Goal: Task Accomplishment & Management: Manage account settings

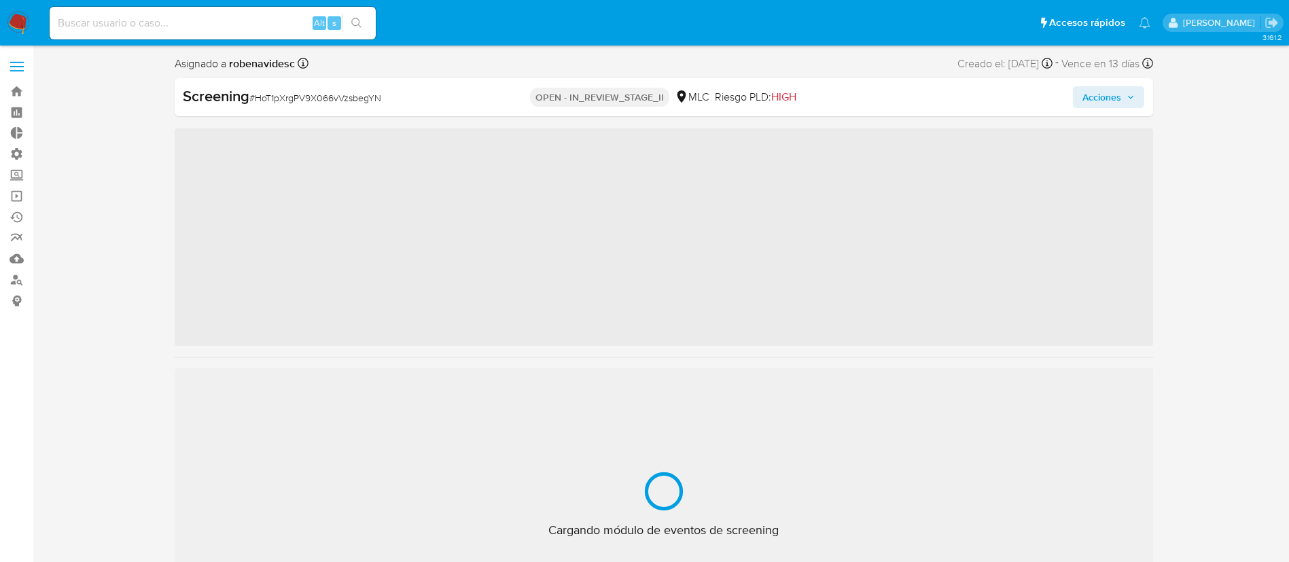
scroll to position [639, 0]
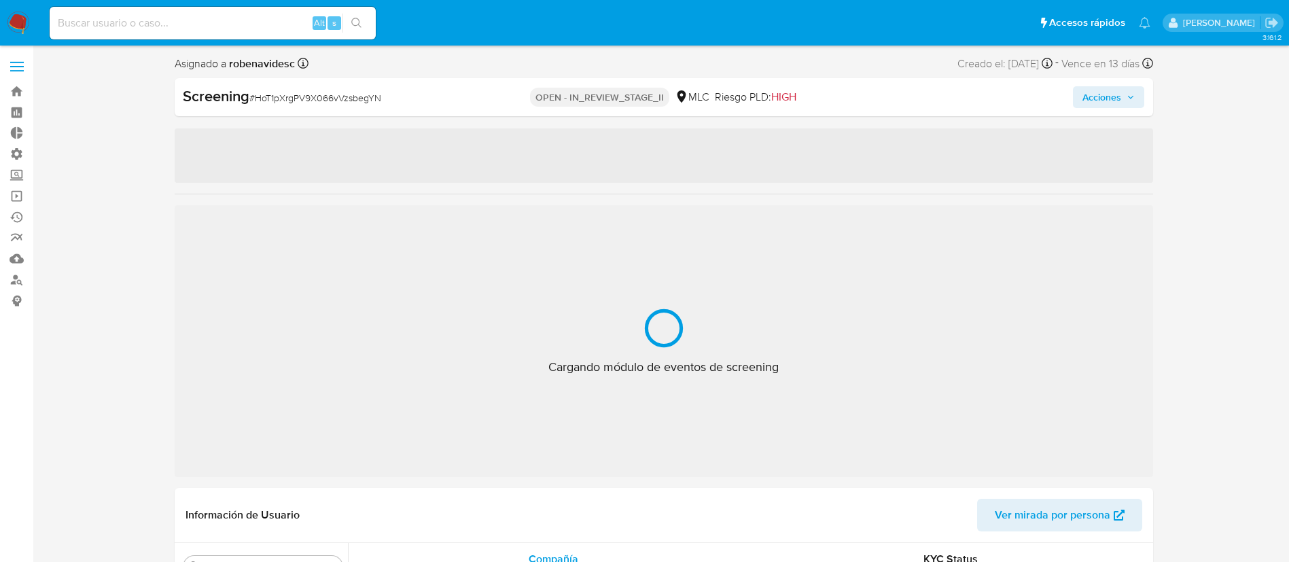
select select "10"
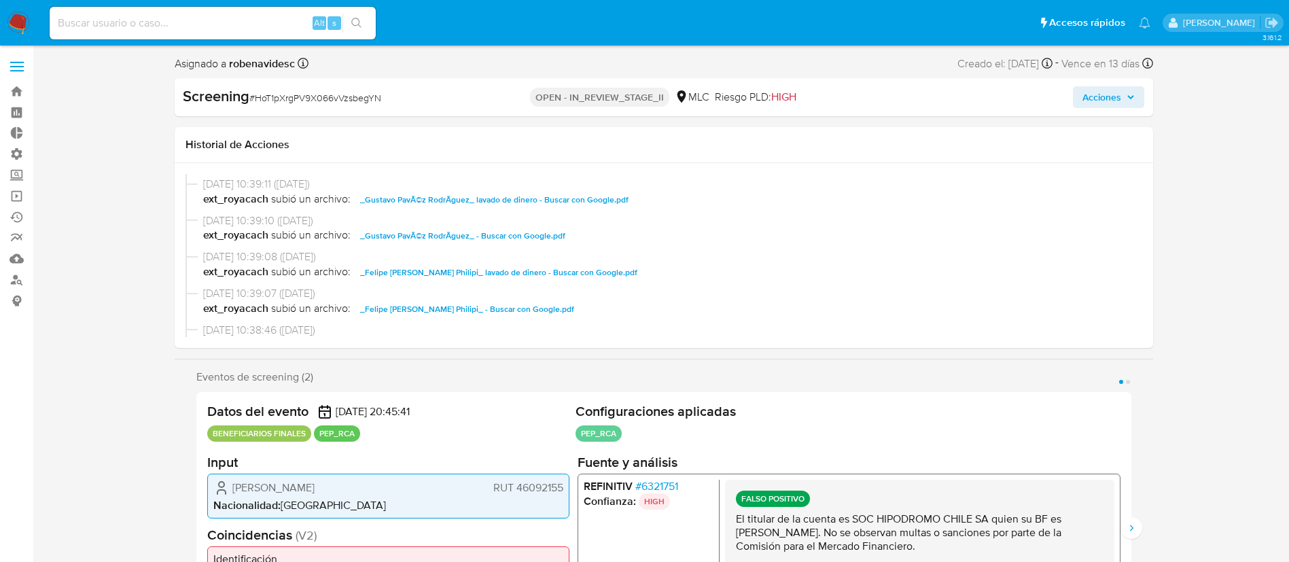
scroll to position [206, 0]
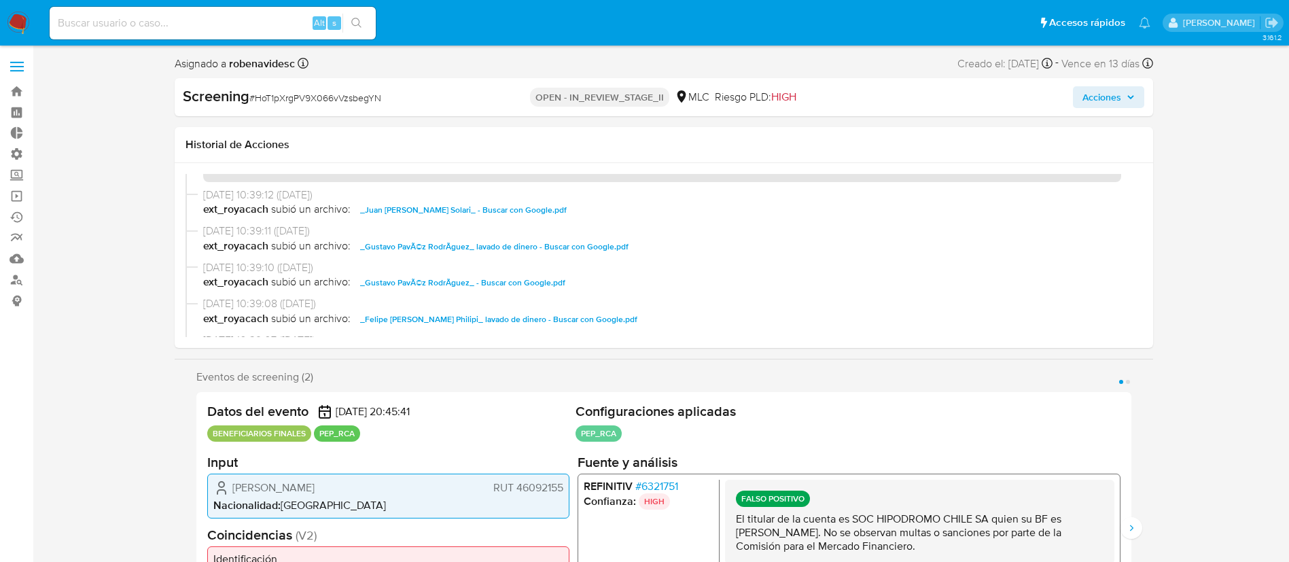
click at [492, 211] on span "_Juan [PERSON_NAME] Solari_ - Buscar con Google.pdf" at bounding box center [463, 210] width 206 height 16
click at [531, 243] on span "_Gustavo PavÃ©z RodrÃ­guez_ lavado de dinero - Buscar con Google.pdf" at bounding box center [494, 246] width 268 height 16
click at [527, 278] on span "_Gustavo PavÃ©z RodrÃ­guez_ - Buscar con Google.pdf" at bounding box center [462, 282] width 205 height 16
click at [547, 312] on span "_Felipe Irarrazabal Philipi_ lavado de dinero - Buscar con Google.pdf" at bounding box center [498, 319] width 277 height 16
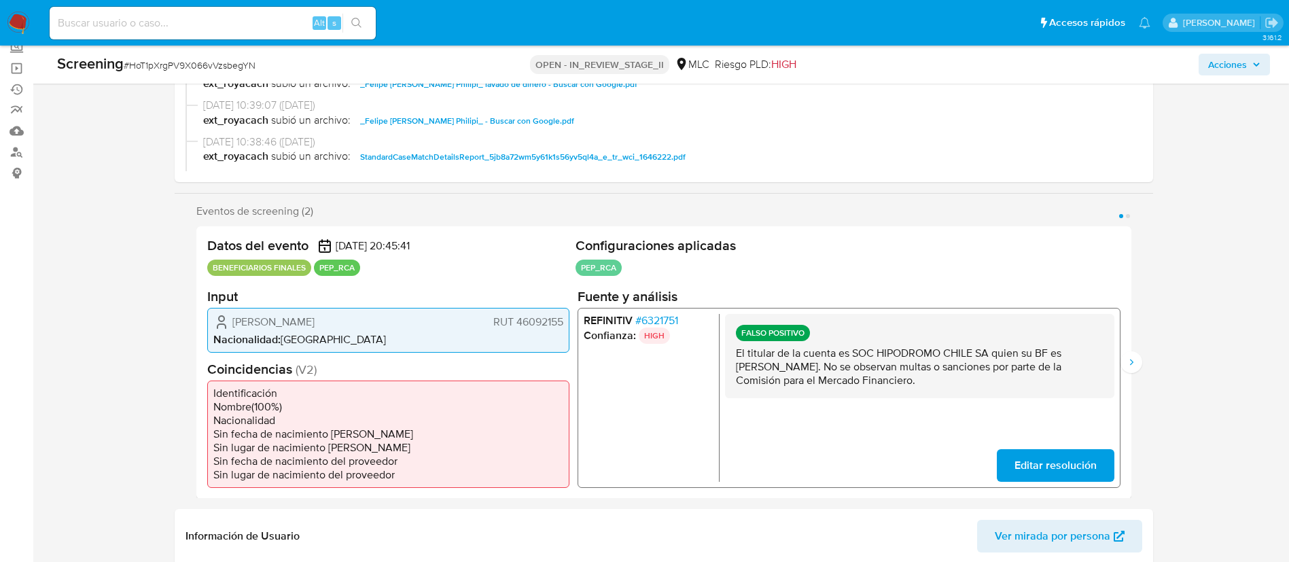
scroll to position [126, 0]
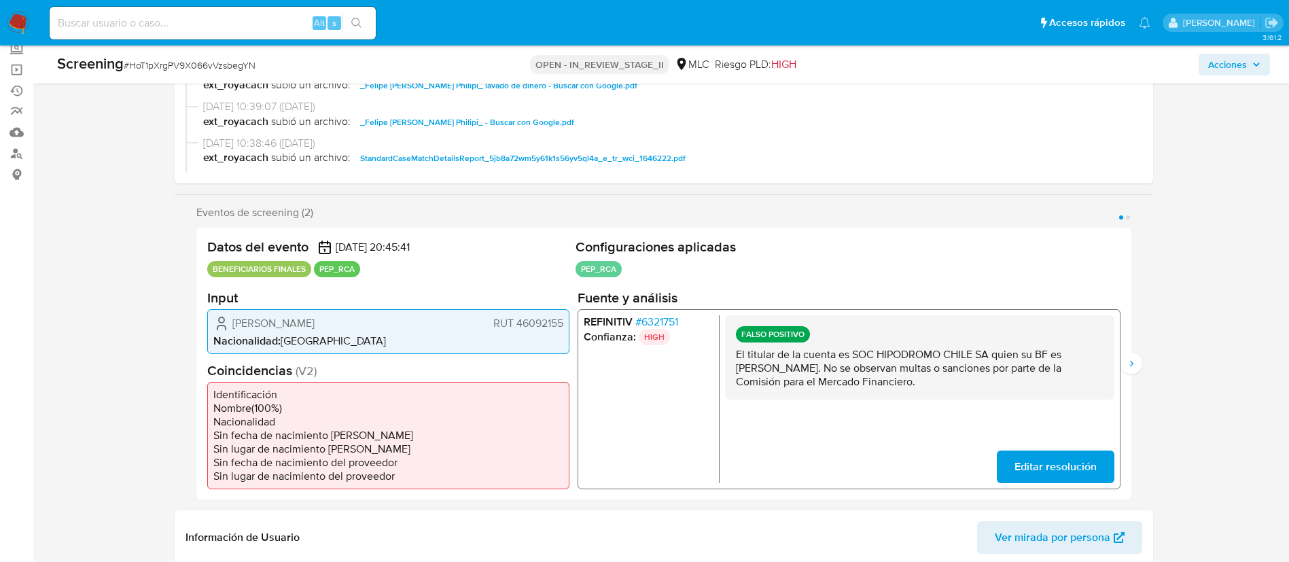
click at [819, 365] on p "El titular de la cuenta es SOC HIPODROMO CHILE SA quien su BF es Gustavo Pavéz …" at bounding box center [918, 367] width 367 height 41
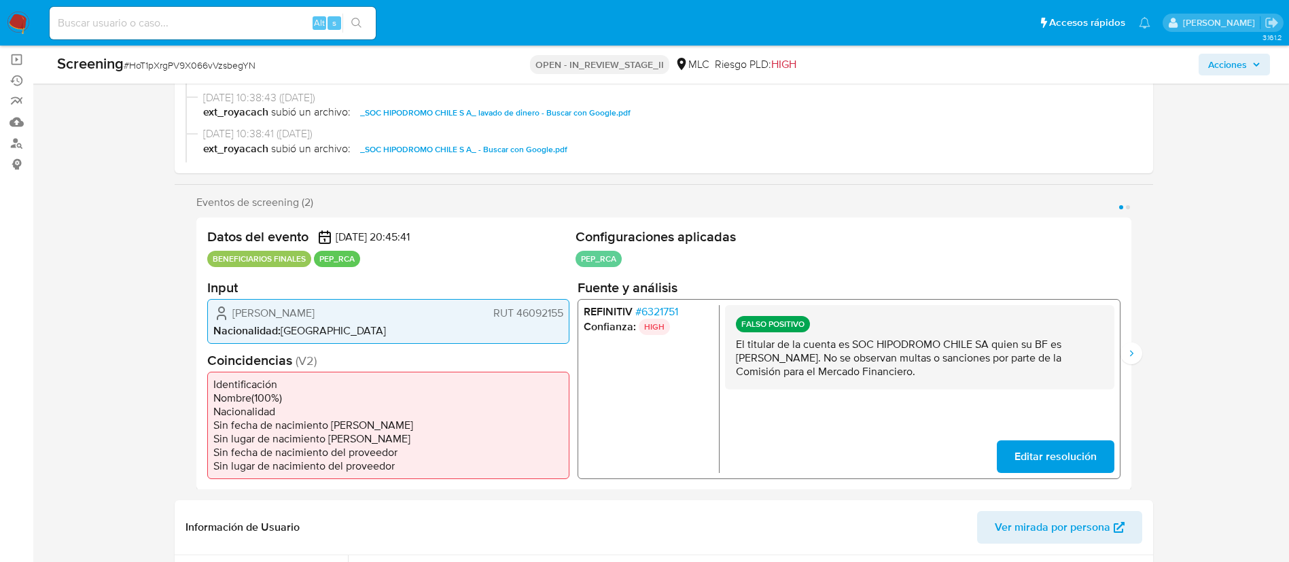
scroll to position [139, 0]
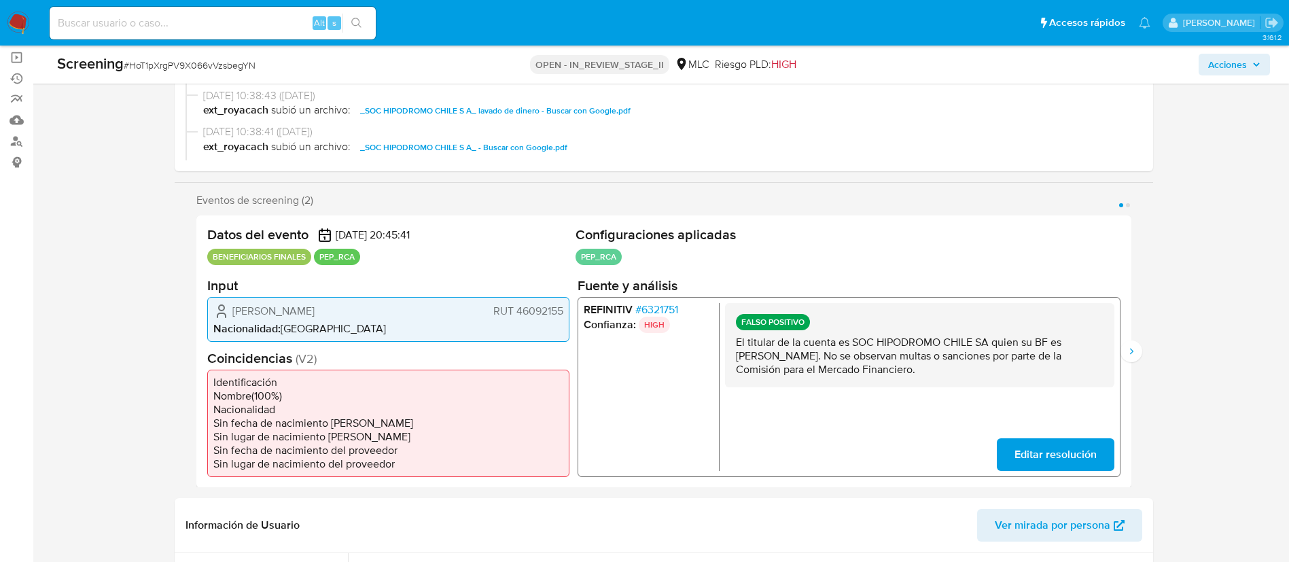
click at [669, 306] on span "# 6321751" at bounding box center [655, 309] width 43 height 14
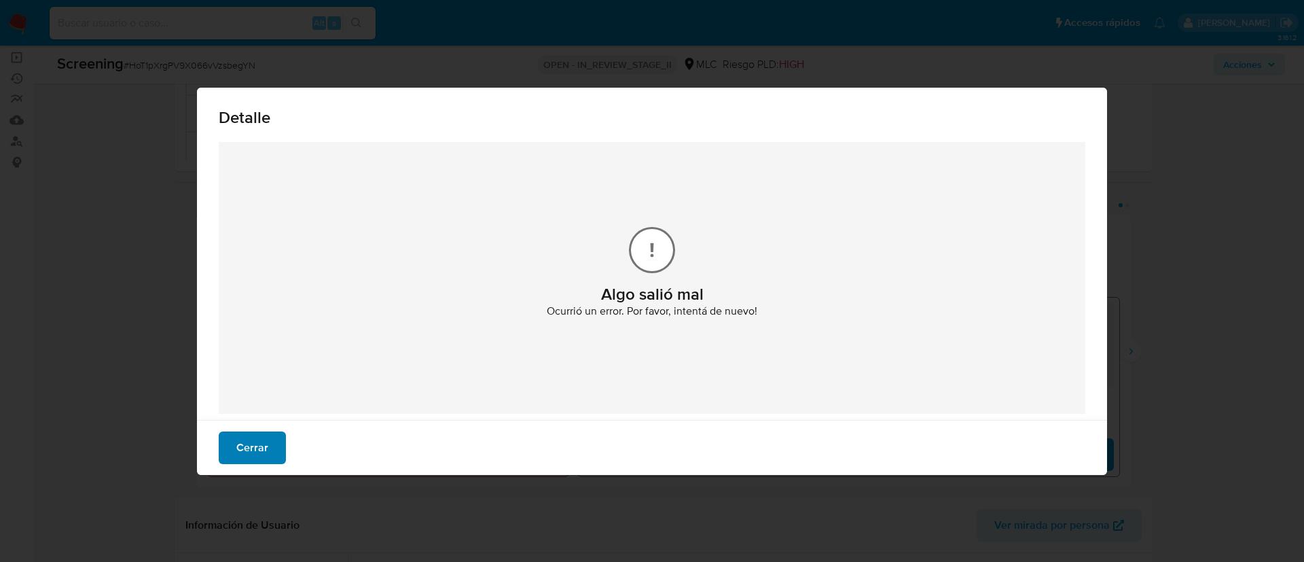
click at [260, 446] on span "Cerrar" at bounding box center [252, 448] width 32 height 30
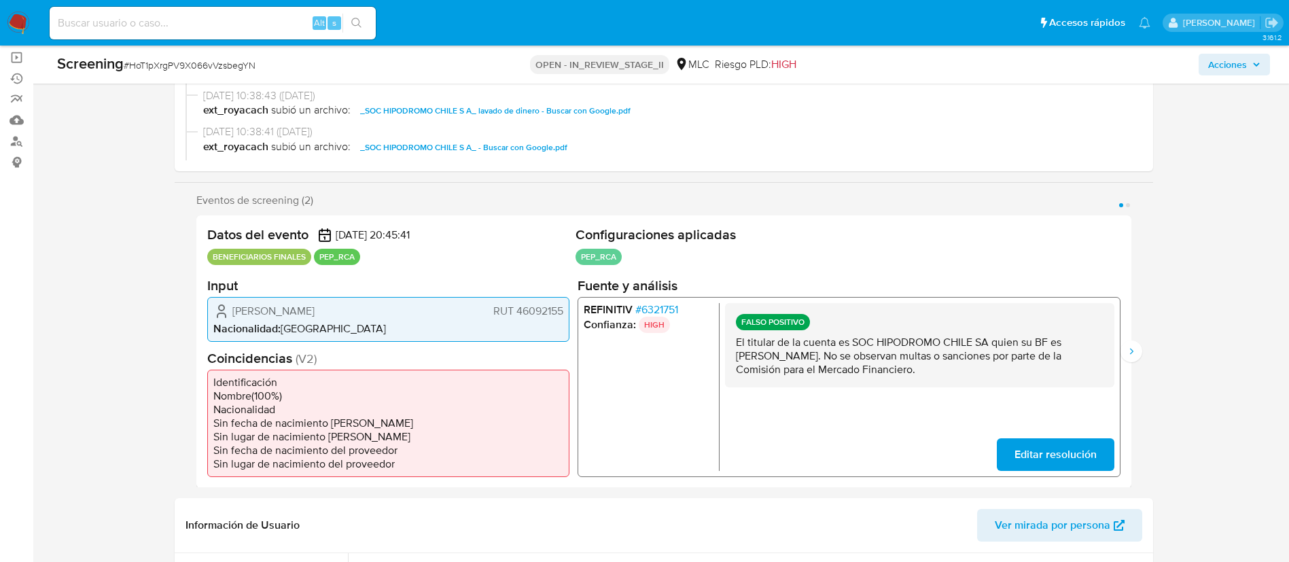
click at [664, 310] on span "# 6321751" at bounding box center [655, 309] width 43 height 14
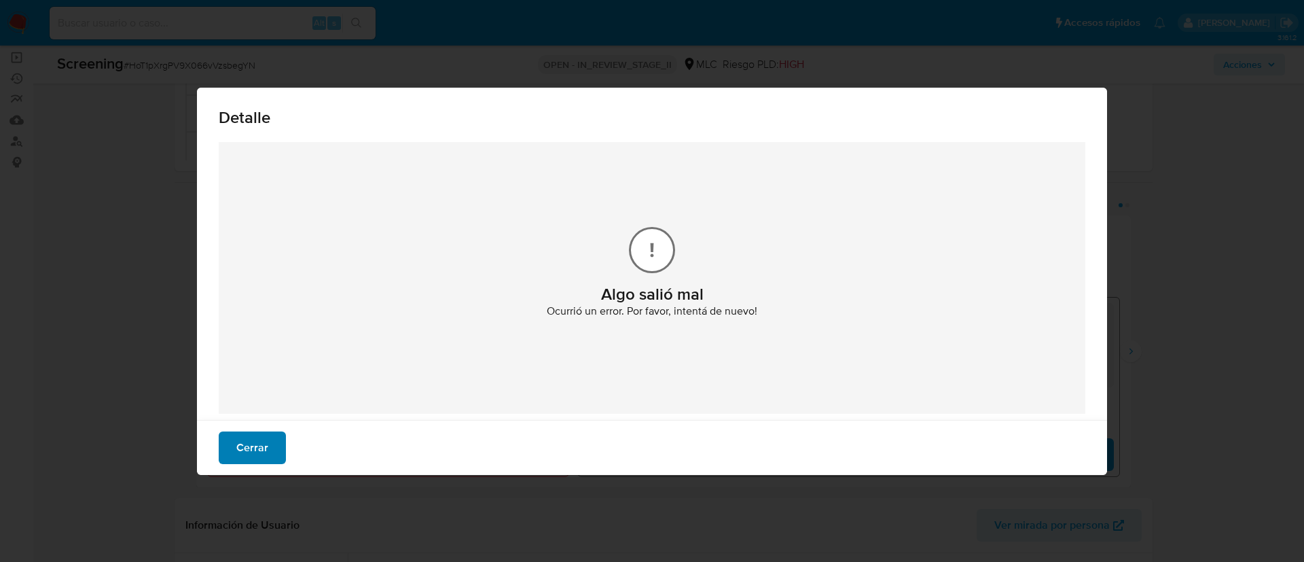
click at [254, 437] on span "Cerrar" at bounding box center [252, 448] width 32 height 30
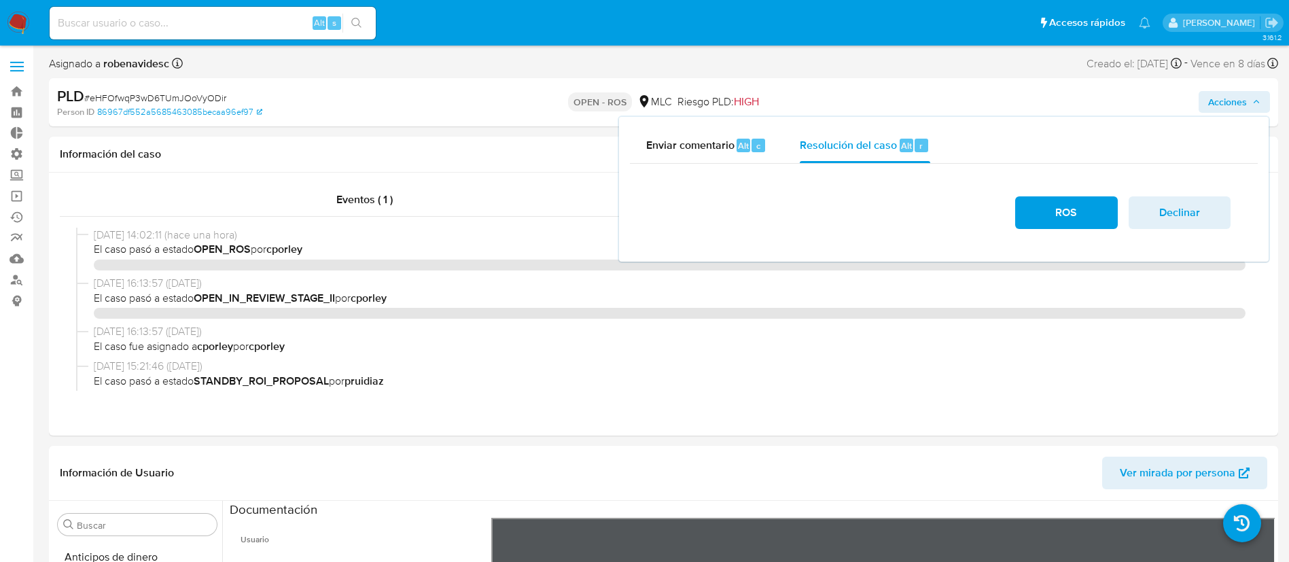
select select "10"
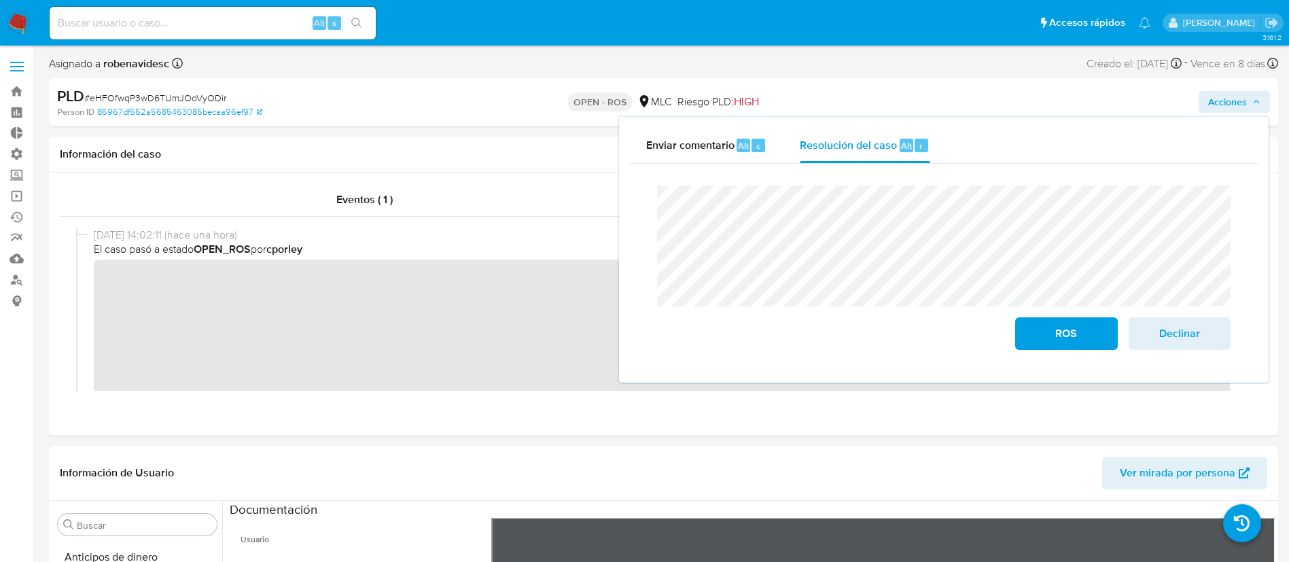
scroll to position [311, 0]
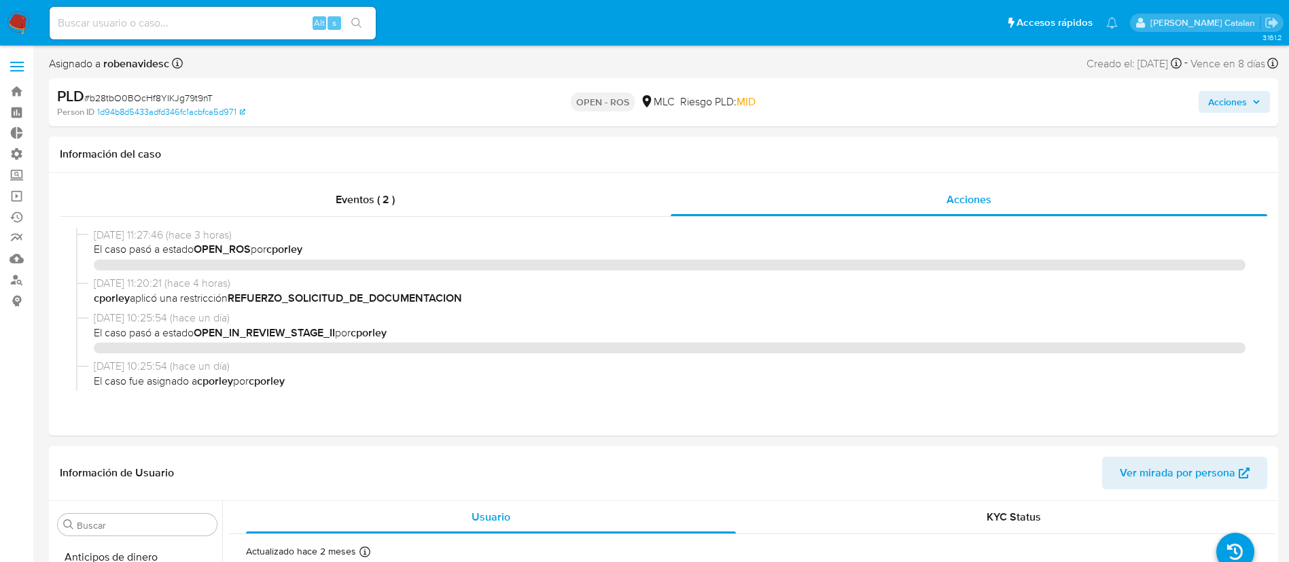
select select "10"
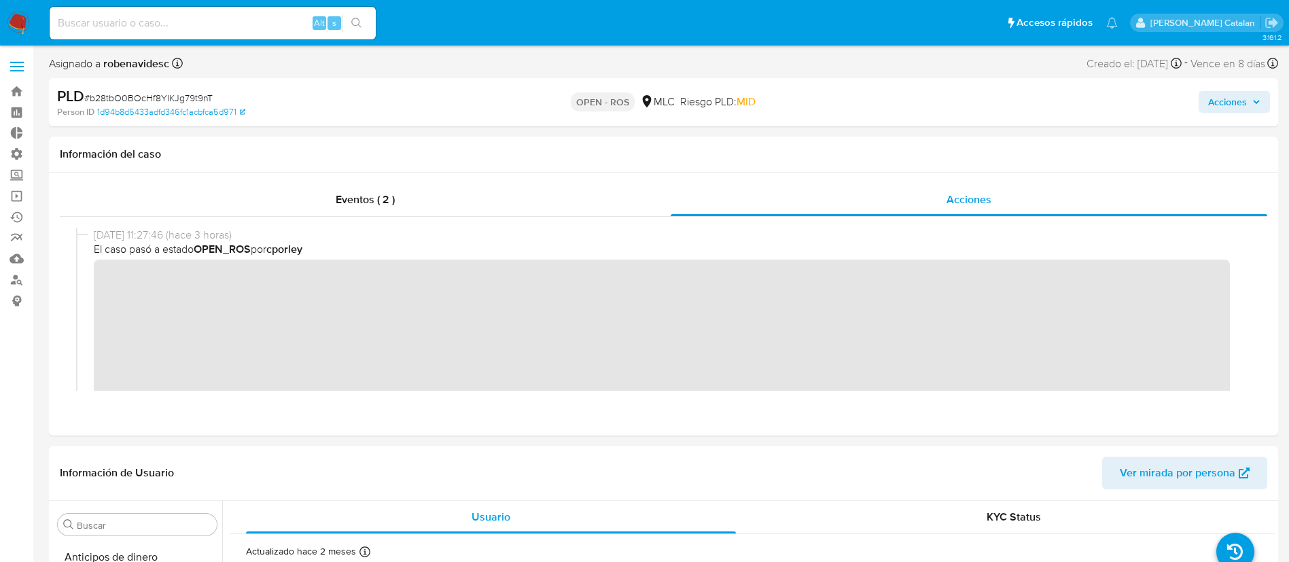
scroll to position [639, 0]
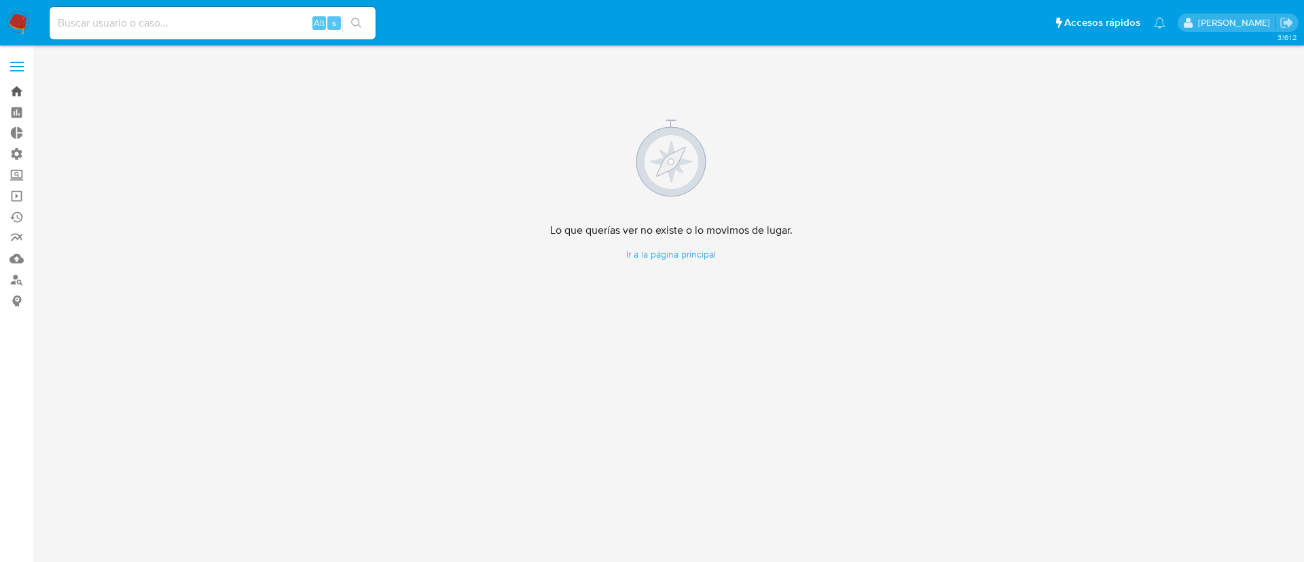
click at [20, 99] on link "Bandeja" at bounding box center [81, 91] width 162 height 21
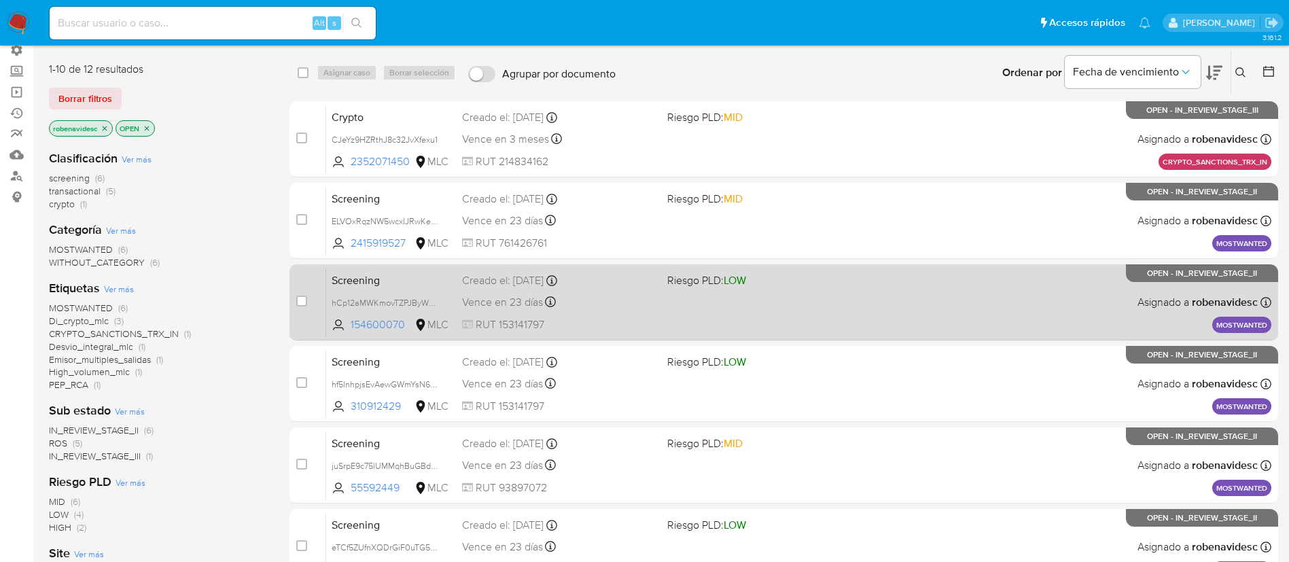
scroll to position [93, 0]
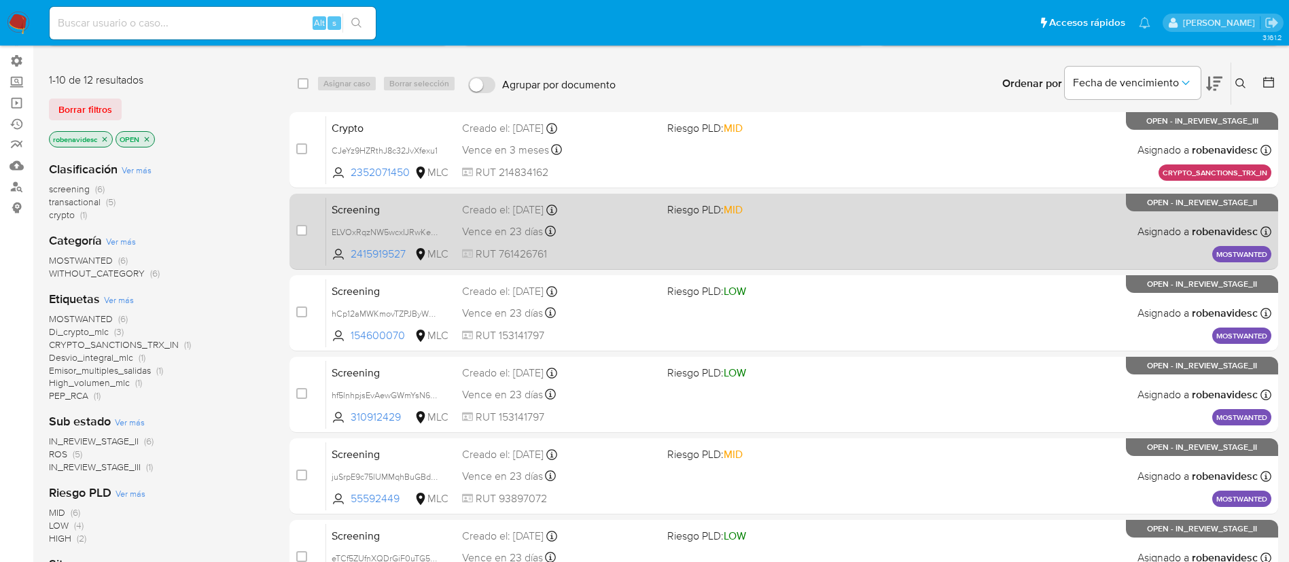
click at [830, 251] on div "Screening ELVOxRqzNW5wcxIJRwKeqEUj 2415919527 MLC Riesgo PLD: MID Creado el: 25…" at bounding box center [798, 231] width 945 height 69
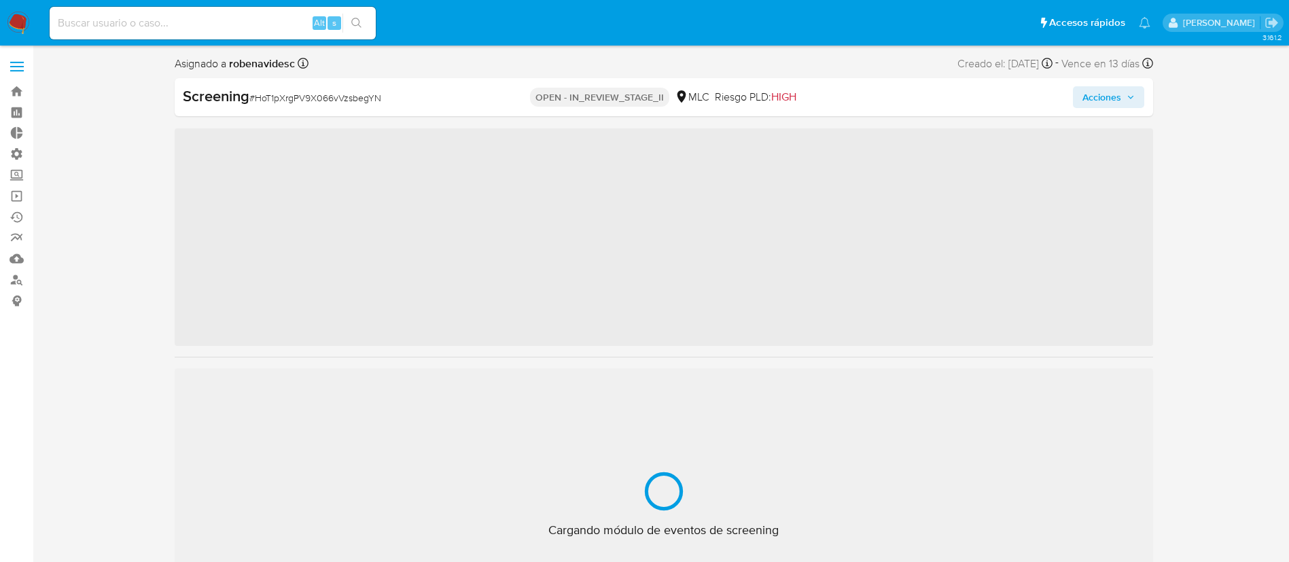
scroll to position [639, 0]
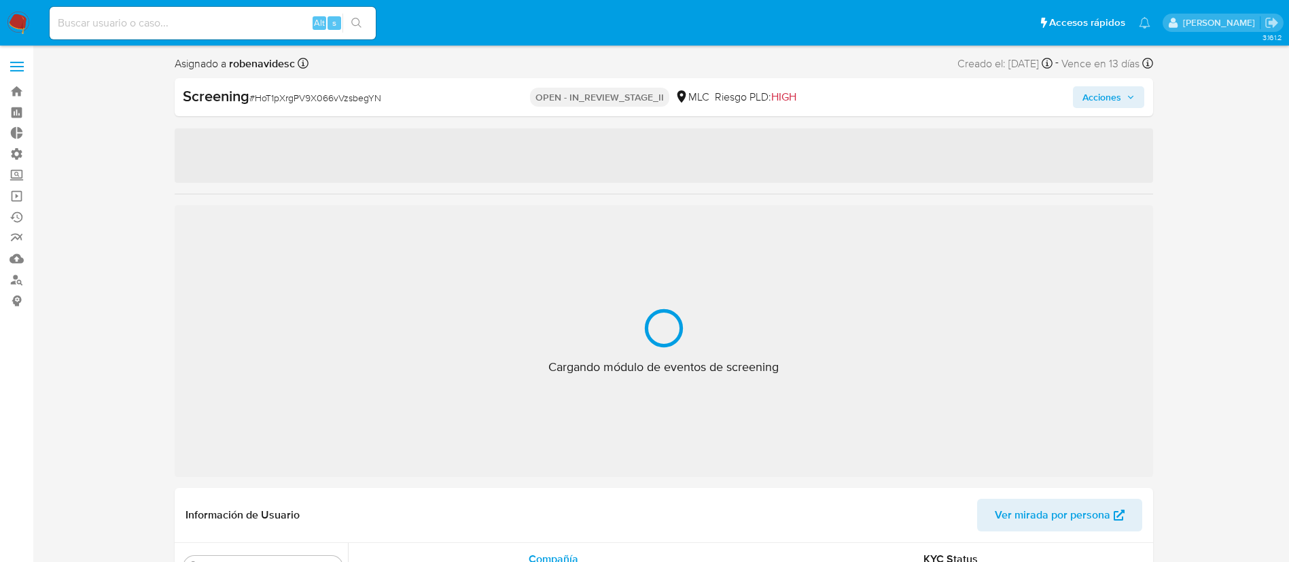
select select "10"
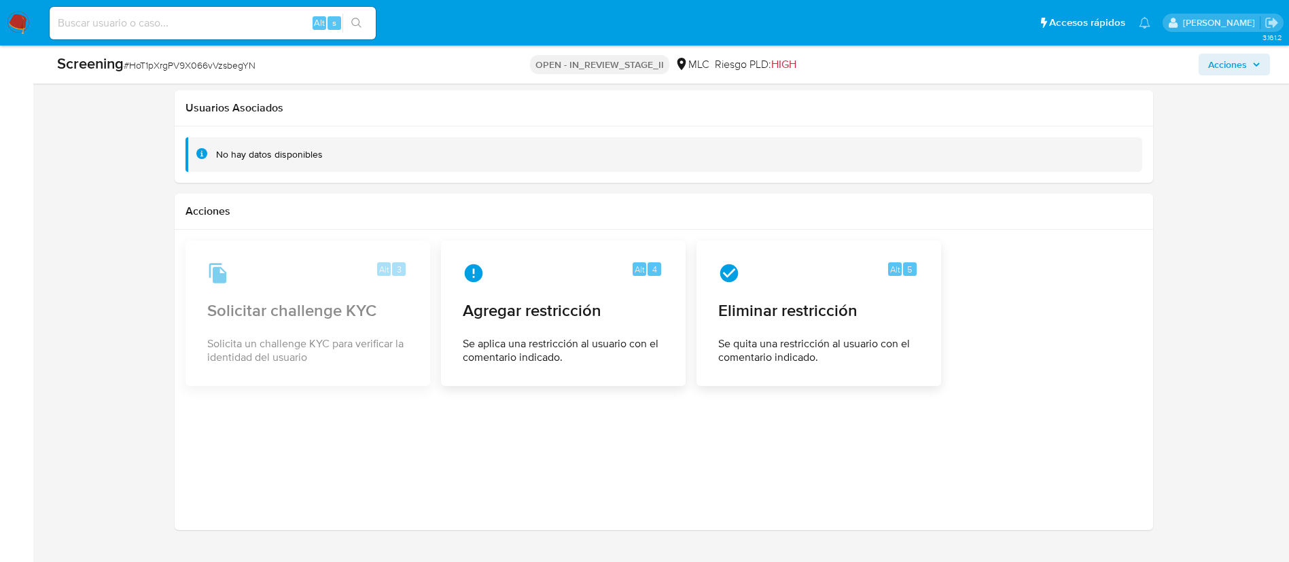
scroll to position [1989, 0]
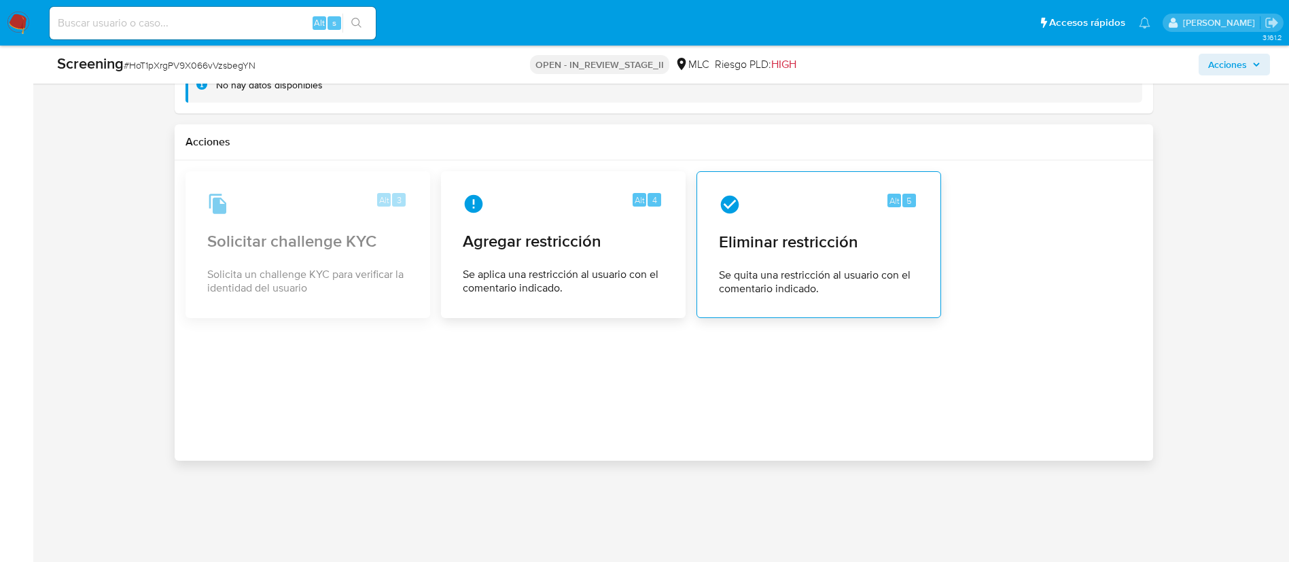
click at [756, 274] on span "Se quita una restricción al usuario con el comentario indicado." at bounding box center [819, 281] width 200 height 27
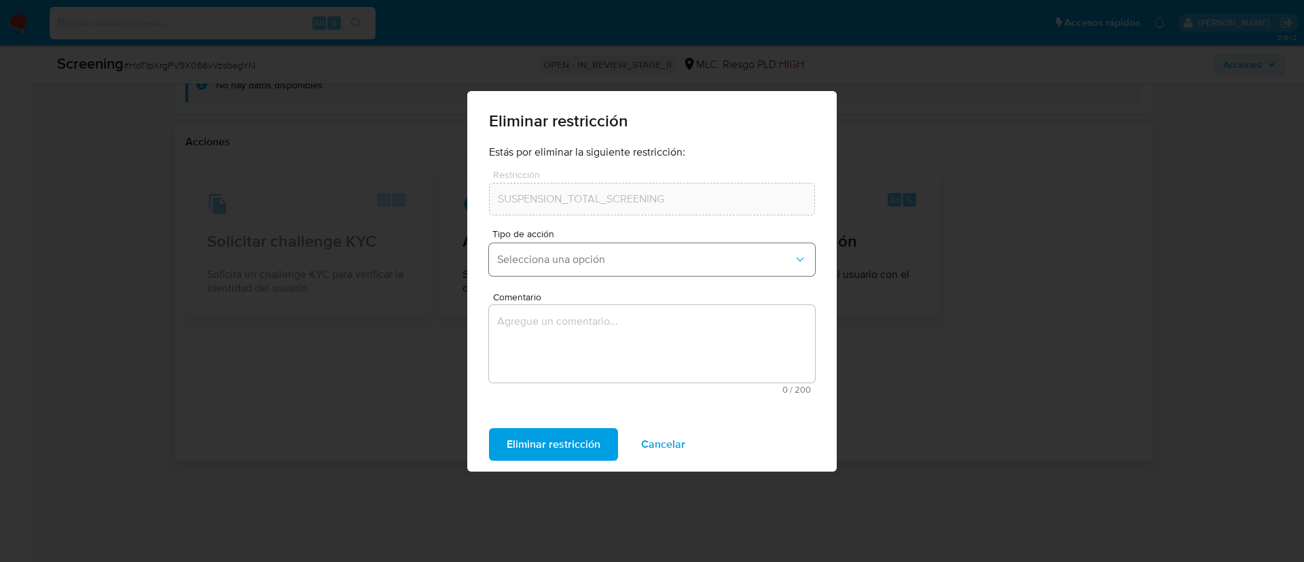
click at [622, 246] on button "Selecciona una opción" at bounding box center [652, 259] width 326 height 33
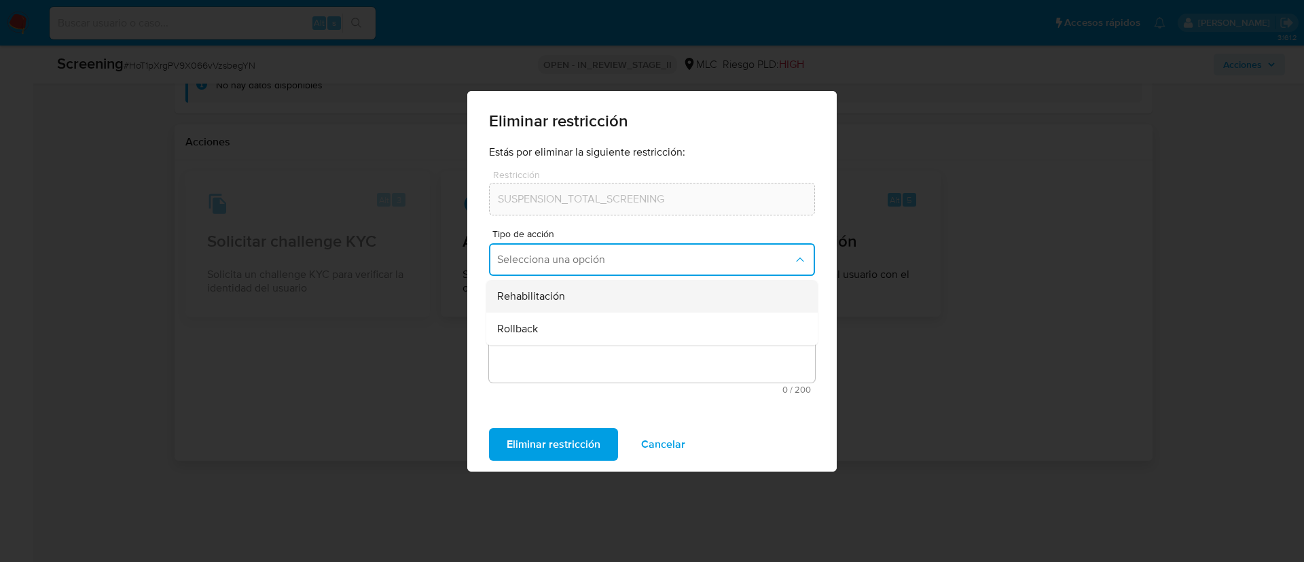
click at [626, 291] on div "Rehabilitación" at bounding box center [648, 296] width 302 height 33
click at [658, 253] on span "Rehabilitación" at bounding box center [645, 260] width 296 height 14
click at [609, 300] on div "Rehabilitación" at bounding box center [648, 296] width 302 height 33
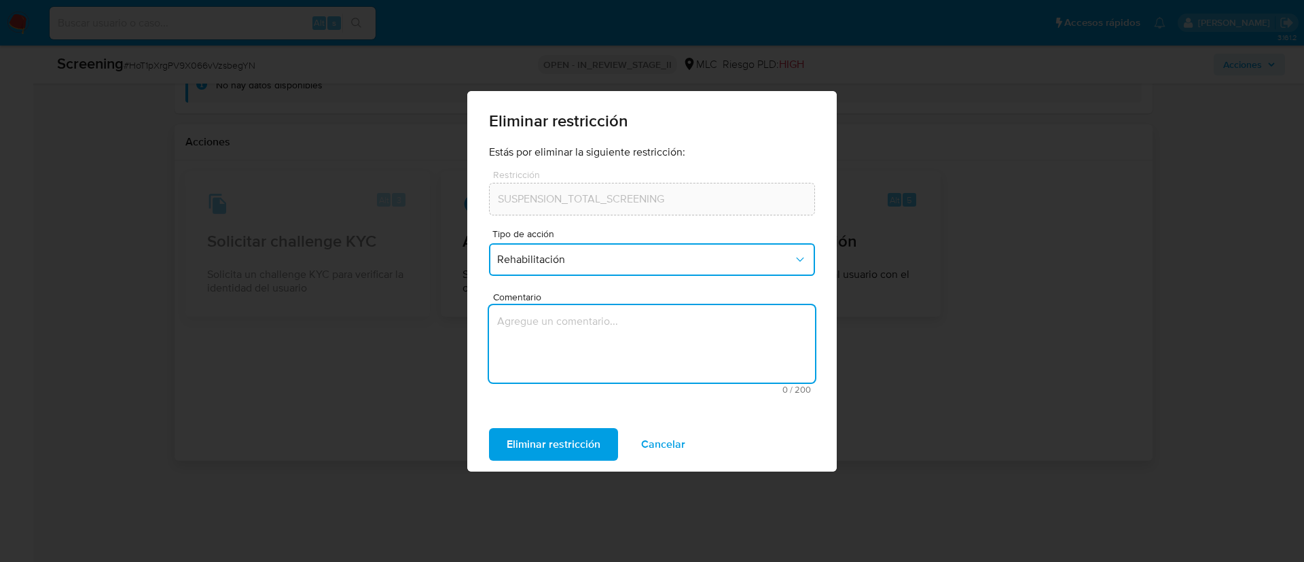
click at [574, 347] on textarea "Comentario" at bounding box center [652, 343] width 326 height 77
click at [667, 450] on span "Cancelar" at bounding box center [663, 444] width 44 height 30
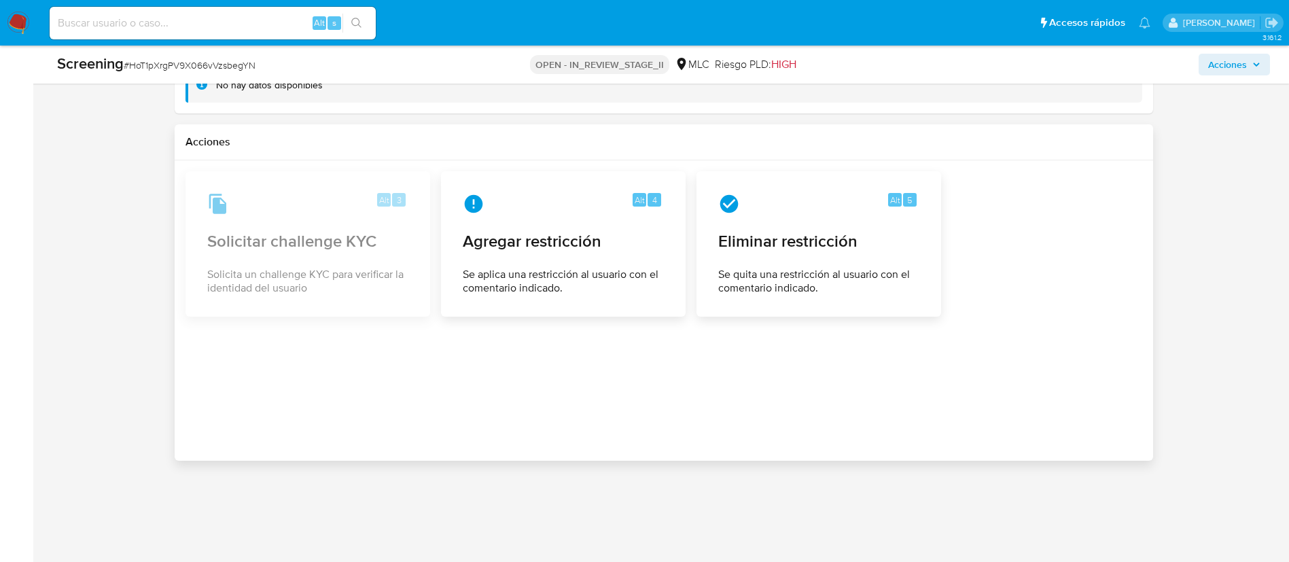
click at [666, 406] on div at bounding box center [663, 310] width 956 height 278
click at [804, 272] on span "Se quita una restricción al usuario con el comentario indicado." at bounding box center [819, 281] width 200 height 27
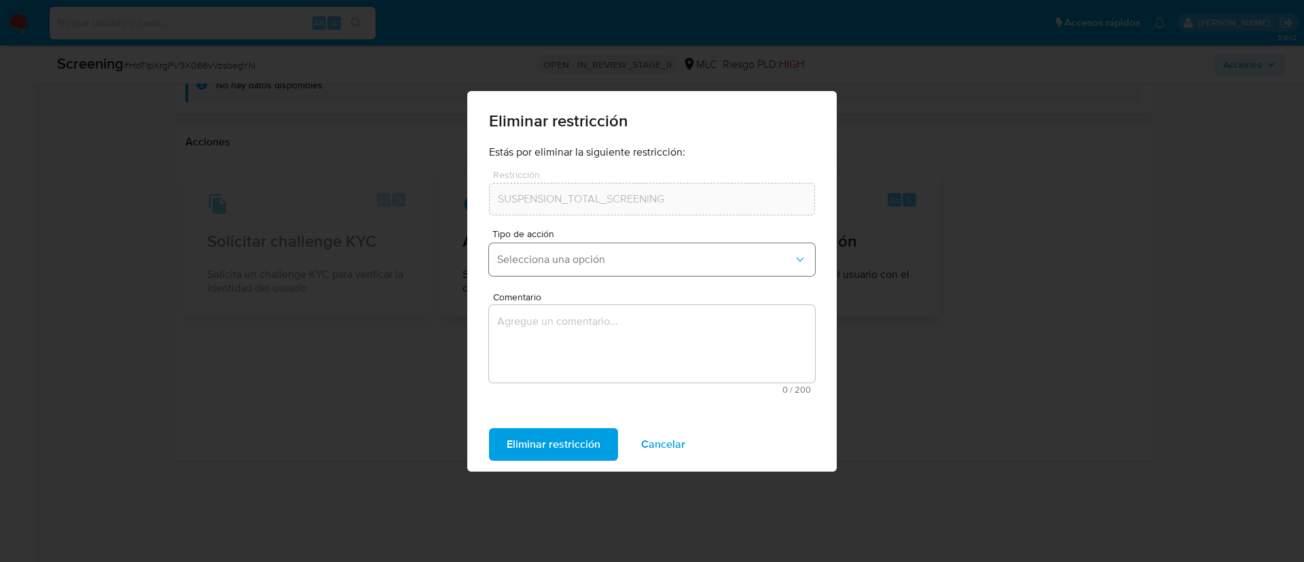
click at [608, 259] on span "Selecciona una opción" at bounding box center [645, 260] width 296 height 14
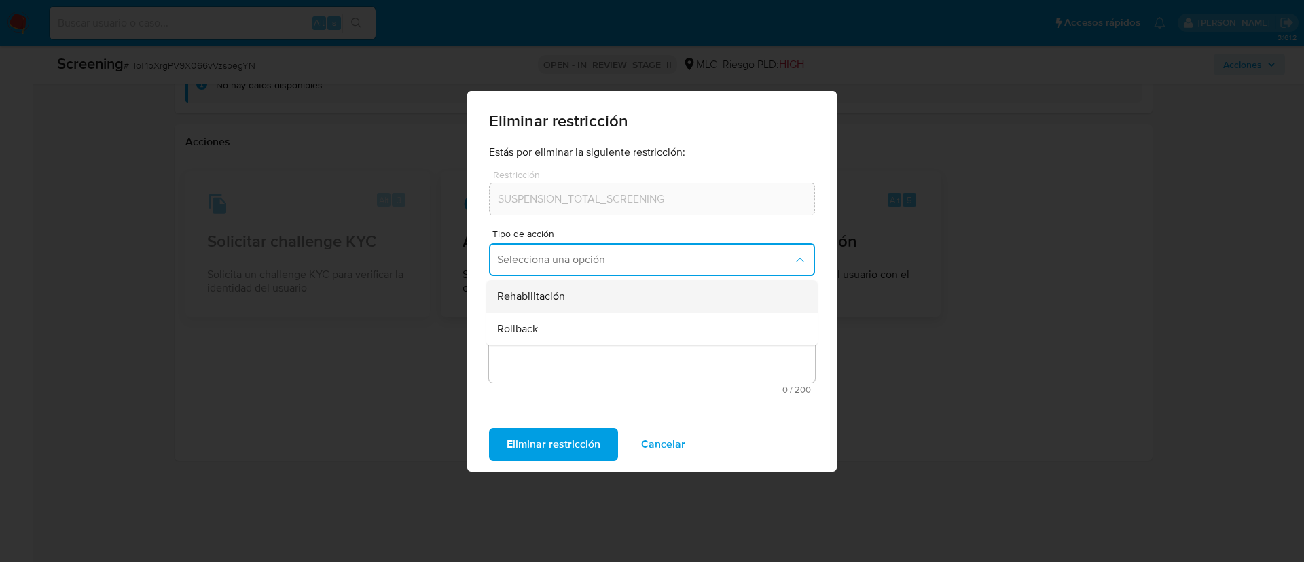
click at [588, 298] on div "Rehabilitación" at bounding box center [648, 296] width 302 height 33
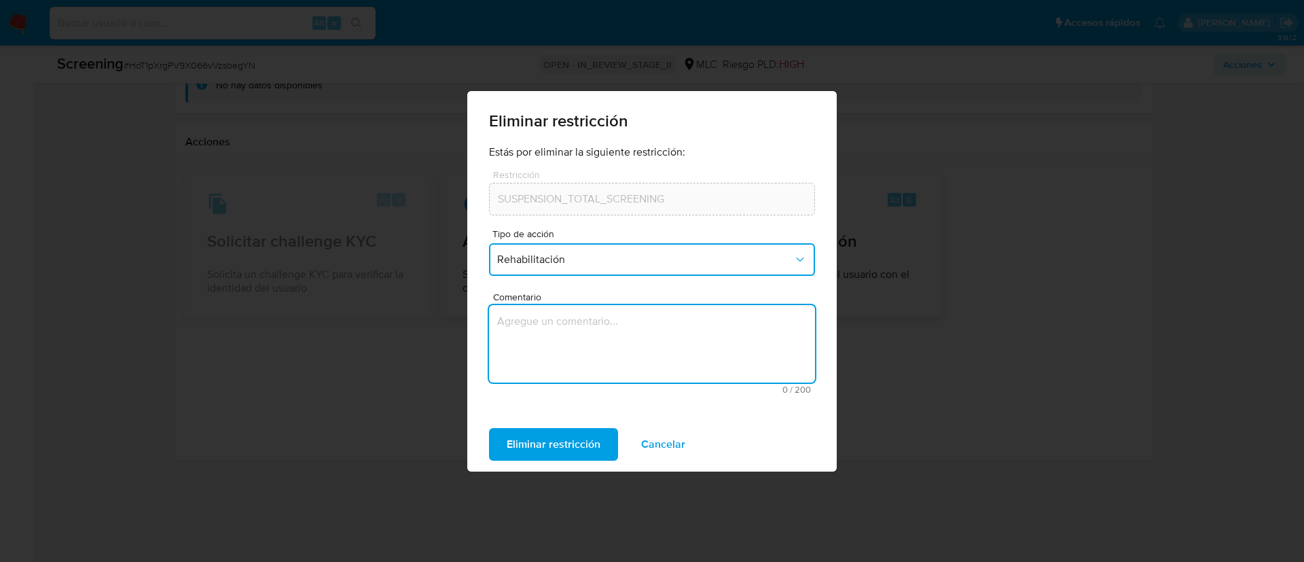
click at [567, 369] on textarea "Comentario" at bounding box center [652, 343] width 326 height 77
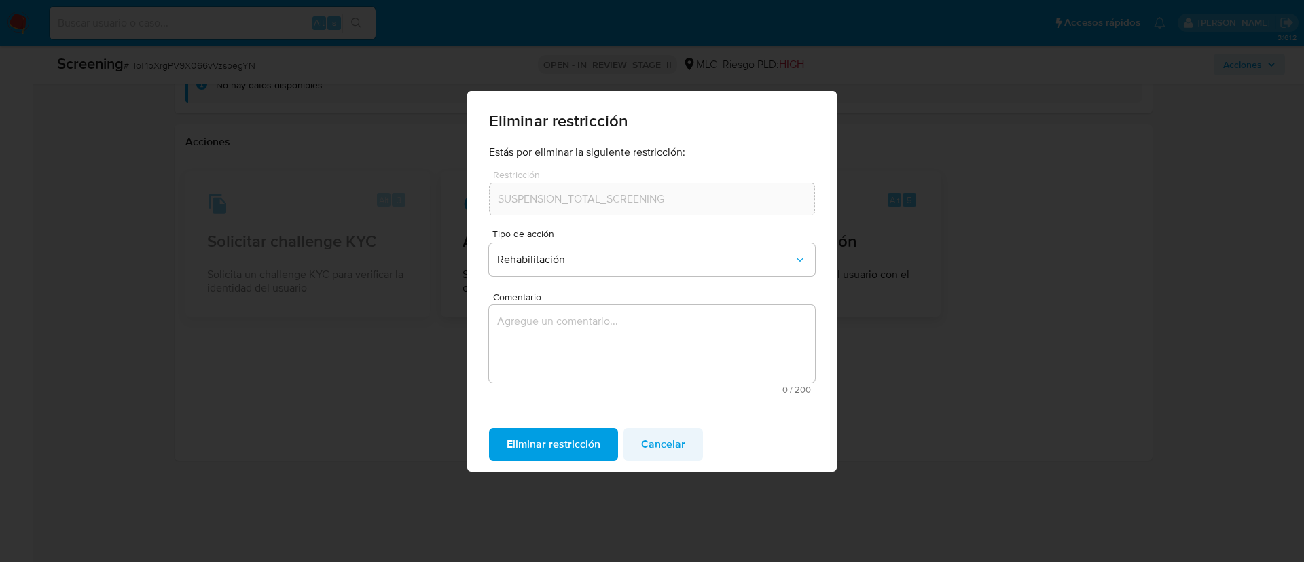
click at [677, 448] on span "Cancelar" at bounding box center [663, 444] width 44 height 30
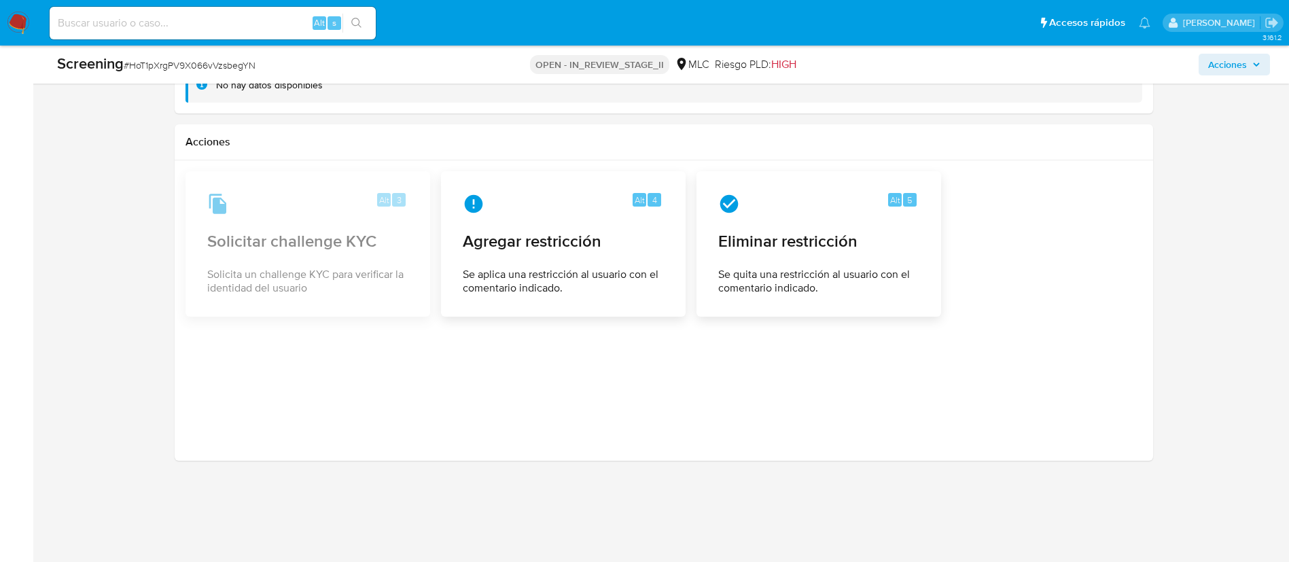
click at [677, 448] on div at bounding box center [663, 310] width 956 height 278
click at [176, 367] on div at bounding box center [664, 310] width 978 height 300
click at [770, 291] on span "Se quita una restricción al usuario con el comentario indicado." at bounding box center [819, 281] width 200 height 27
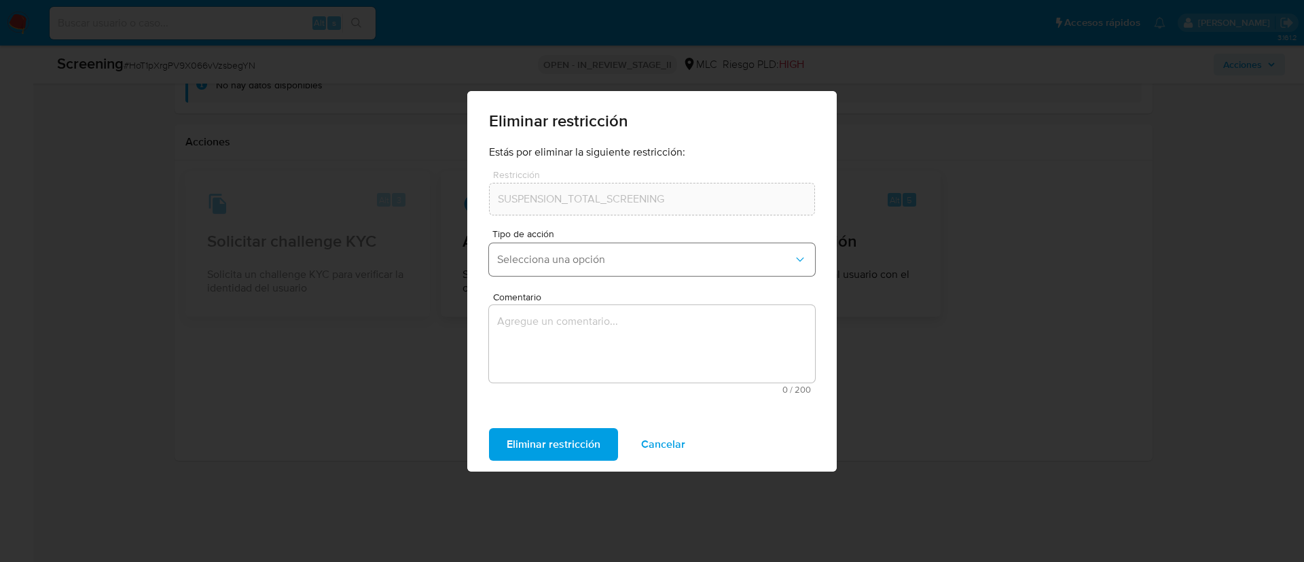
click at [613, 257] on span "Selecciona una opción" at bounding box center [645, 260] width 296 height 14
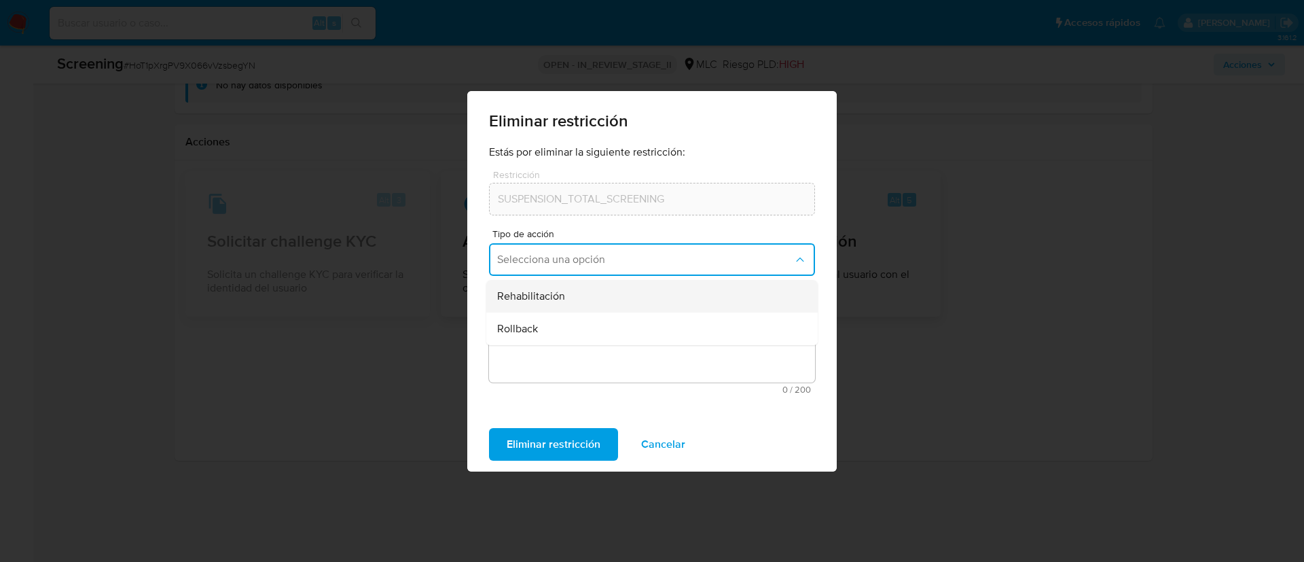
click at [599, 288] on div "Rehabilitación" at bounding box center [648, 296] width 302 height 33
click at [589, 336] on textarea "Comentario" at bounding box center [652, 343] width 326 height 77
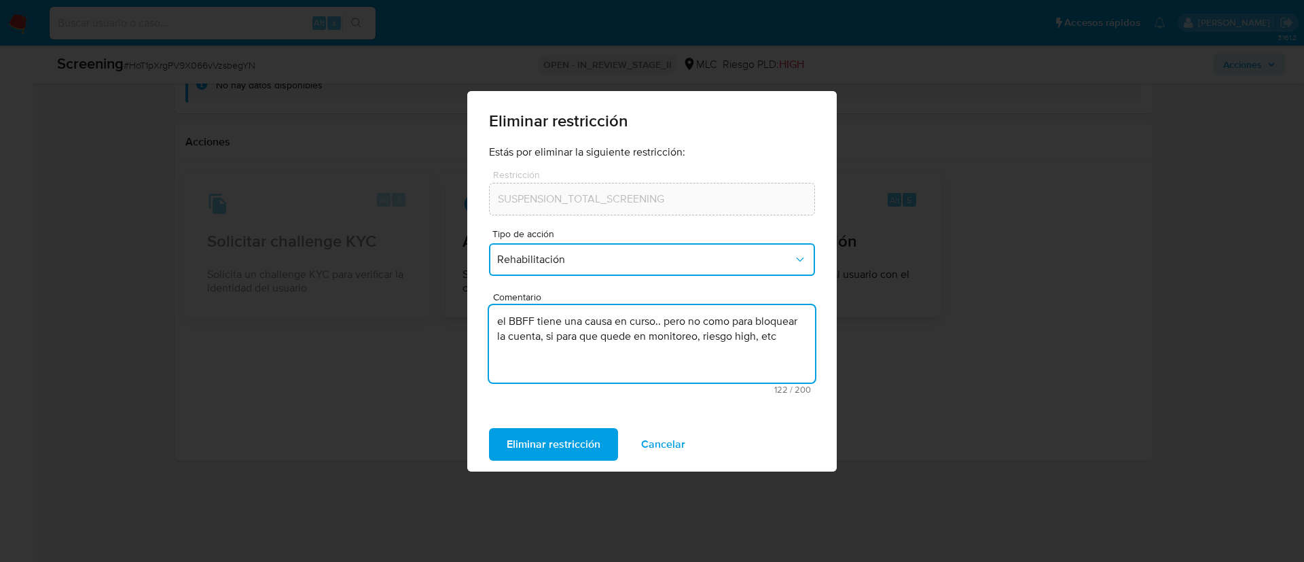
click at [499, 325] on textarea "el BBFF tiene una causa en curso.. pero no como para bloquear la cuenta, si par…" at bounding box center [652, 343] width 326 height 77
click at [586, 353] on textarea "El BBFF tiene una causa en curso.. pero no como para bloquear la cuenta, si par…" at bounding box center [652, 343] width 326 height 77
click at [780, 338] on textarea "El BBFF tiene una causa en curso.. pero no como para bloquear la cuenta, si par…" at bounding box center [652, 343] width 326 height 77
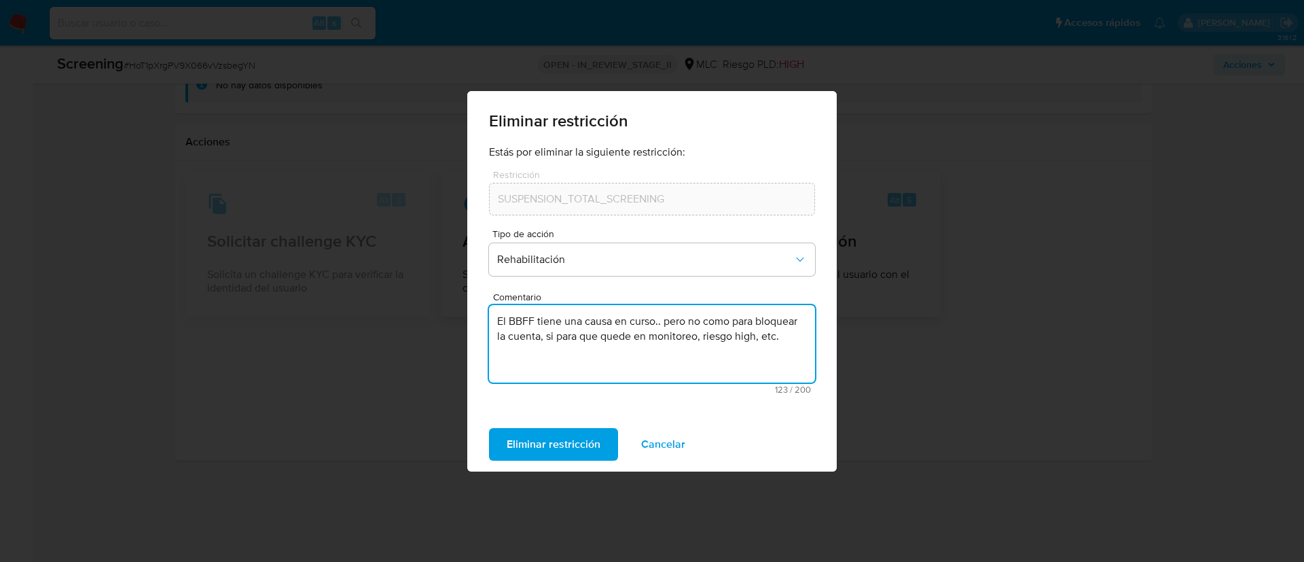
click at [658, 320] on textarea "El BBFF tiene una causa en curso.. pero no como para bloquear la cuenta, si par…" at bounding box center [652, 343] width 326 height 77
drag, startPoint x: 688, startPoint y: 321, endPoint x: 797, endPoint y: 322, distance: 108.7
click at [797, 322] on textarea "El BBFF tiene una causa en curso, pero no como para bloquear la cuenta, si para…" at bounding box center [652, 343] width 326 height 77
click at [507, 323] on textarea "El BBFF tiene una causa en curso, pero no como para bloquear la cuenta, si para…" at bounding box center [652, 343] width 326 height 77
drag, startPoint x: 708, startPoint y: 318, endPoint x: 755, endPoint y: 361, distance: 63.9
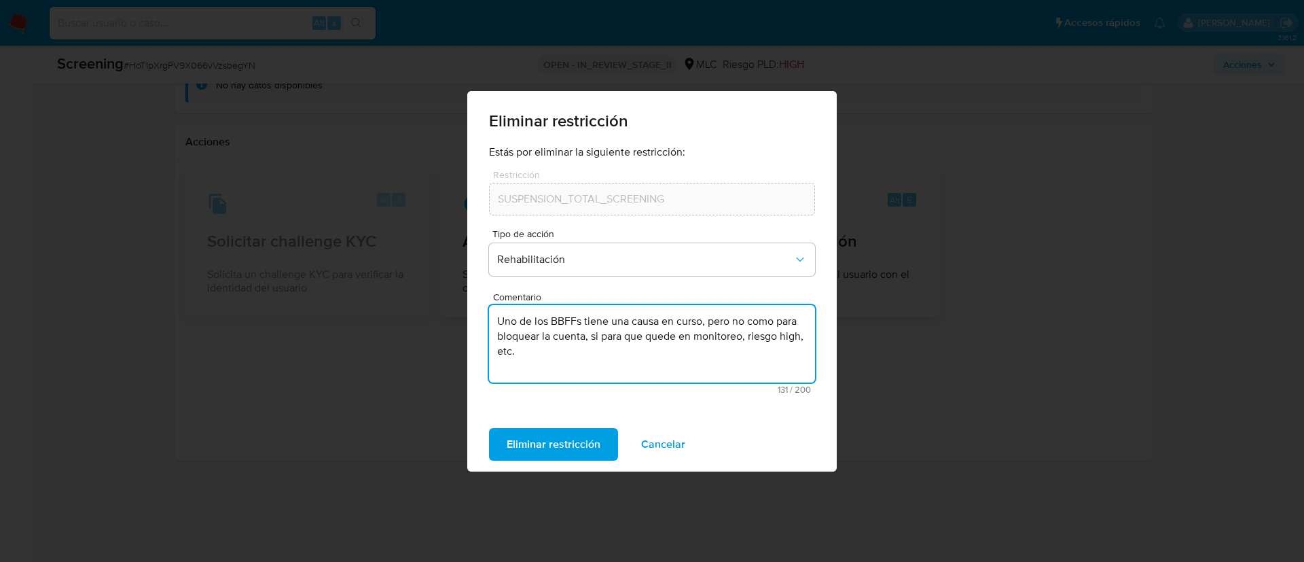
click at [755, 361] on textarea "Uno de los BBFFs tiene una causa en curso, pero no como para bloquear la cuenta…" at bounding box center [652, 343] width 326 height 77
click at [709, 325] on textarea "Uno de los BBFFs tiene una causa en curso,respecto de la cual aún no se ha dict…" at bounding box center [652, 343] width 326 height 77
click at [787, 333] on textarea "Uno de los BBFFs tiene una causa en curso, respecto de la cual aún no se ha dic…" at bounding box center [652, 343] width 326 height 77
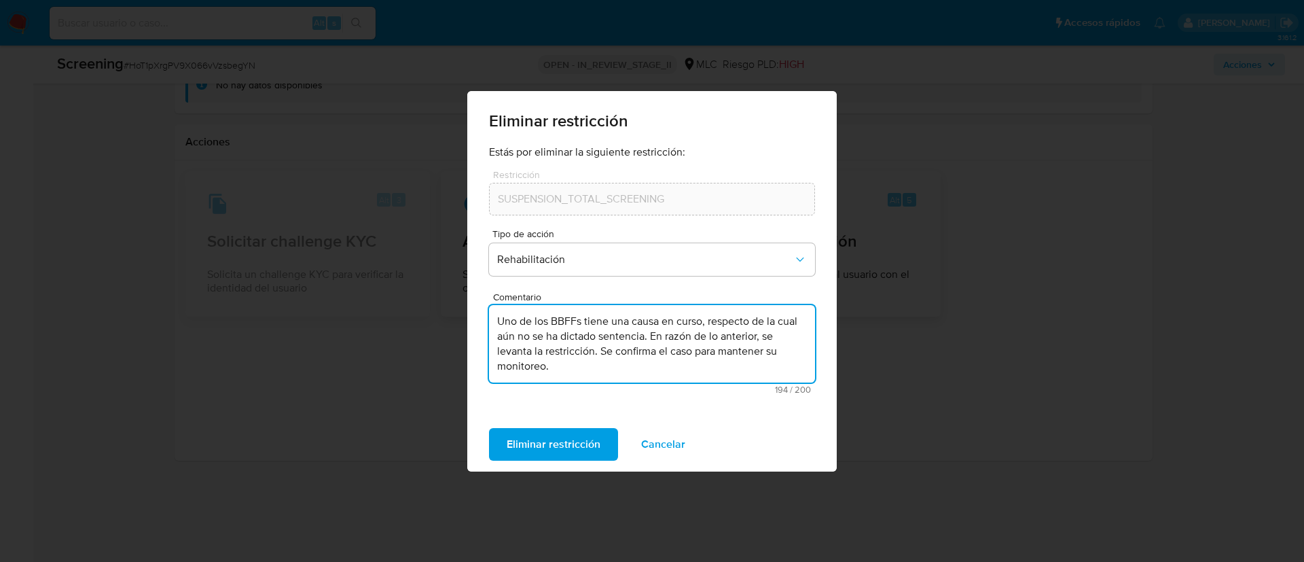
click at [609, 349] on textarea "Uno de los BBFFs tiene una causa en curso, respecto de la cual aún no se ha dic…" at bounding box center [652, 343] width 326 height 77
click at [546, 351] on textarea "Uno de los BBFFs tiene una causa en curso, respecto de la cual aún no se ha dic…" at bounding box center [652, 343] width 326 height 77
click at [685, 353] on textarea "Uno de los BBFFs tiene una causa en curso, respecto de la cual aún no se ha dic…" at bounding box center [652, 343] width 326 height 77
type textarea "Uno de los BBFFs tiene una causa en curso, respecto de la cual aún no se ha dic…"
click at [562, 446] on span "Eliminar restricción" at bounding box center [554, 444] width 94 height 30
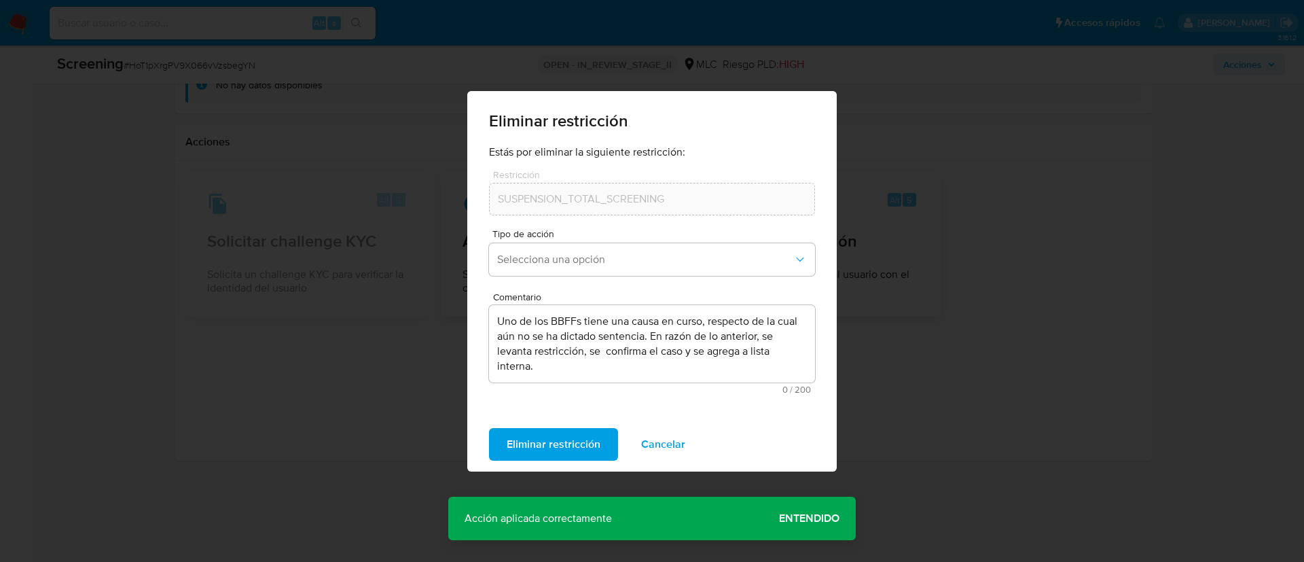
click at [847, 525] on button "Entendido" at bounding box center [809, 518] width 93 height 33
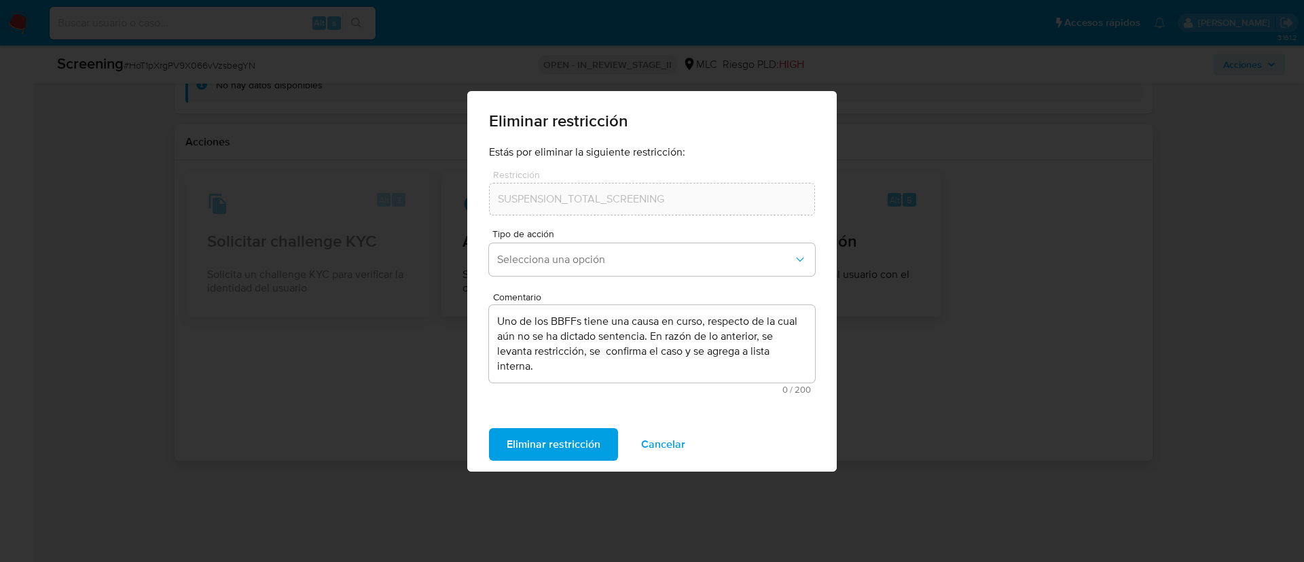
click at [664, 446] on span "Cancelar" at bounding box center [663, 444] width 44 height 30
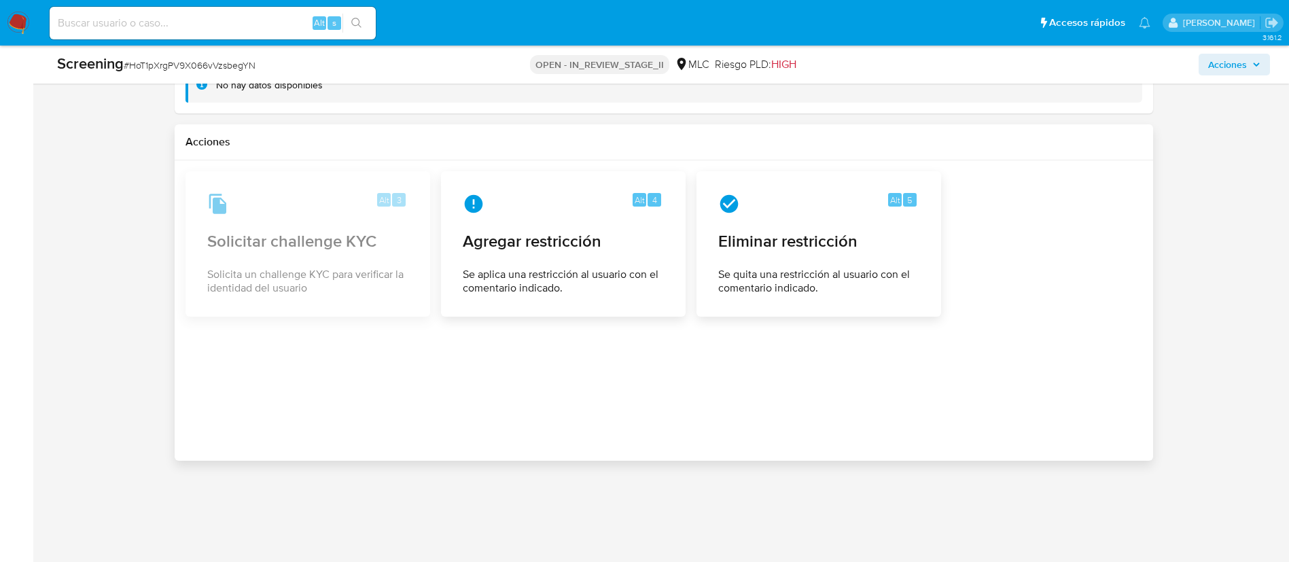
click at [713, 408] on div at bounding box center [663, 310] width 956 height 278
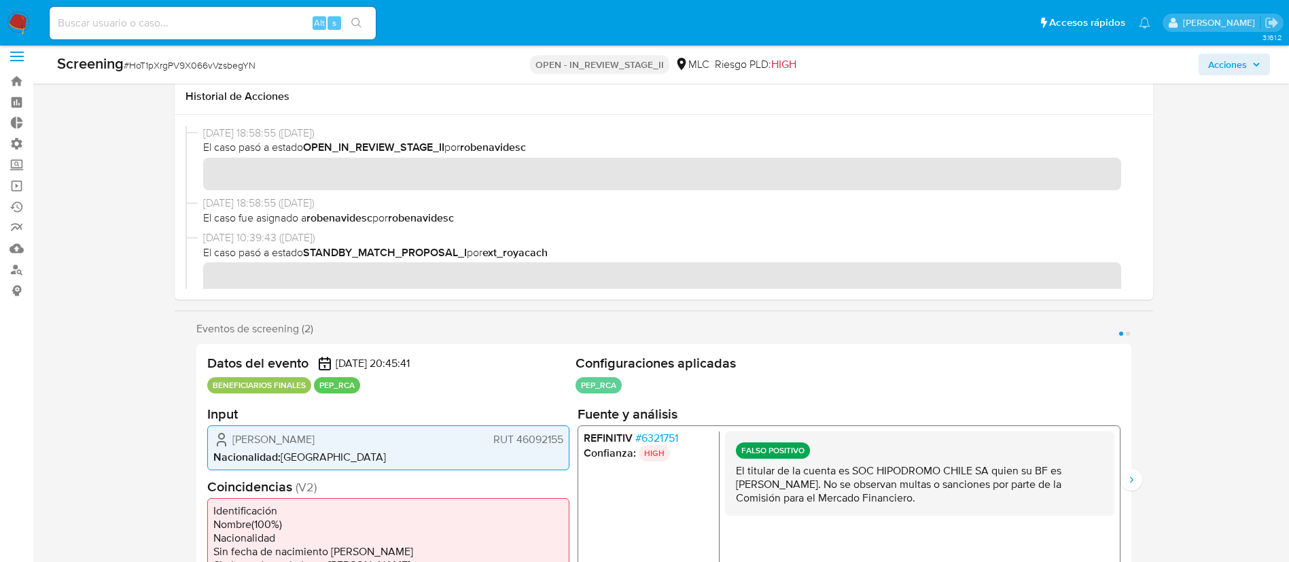
scroll to position [0, 0]
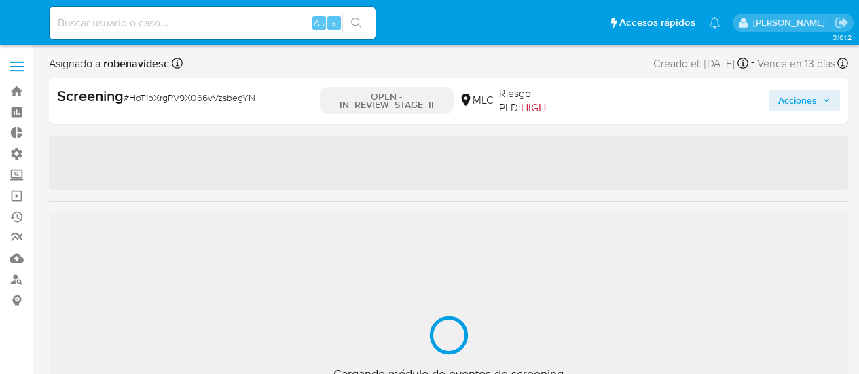
select select "10"
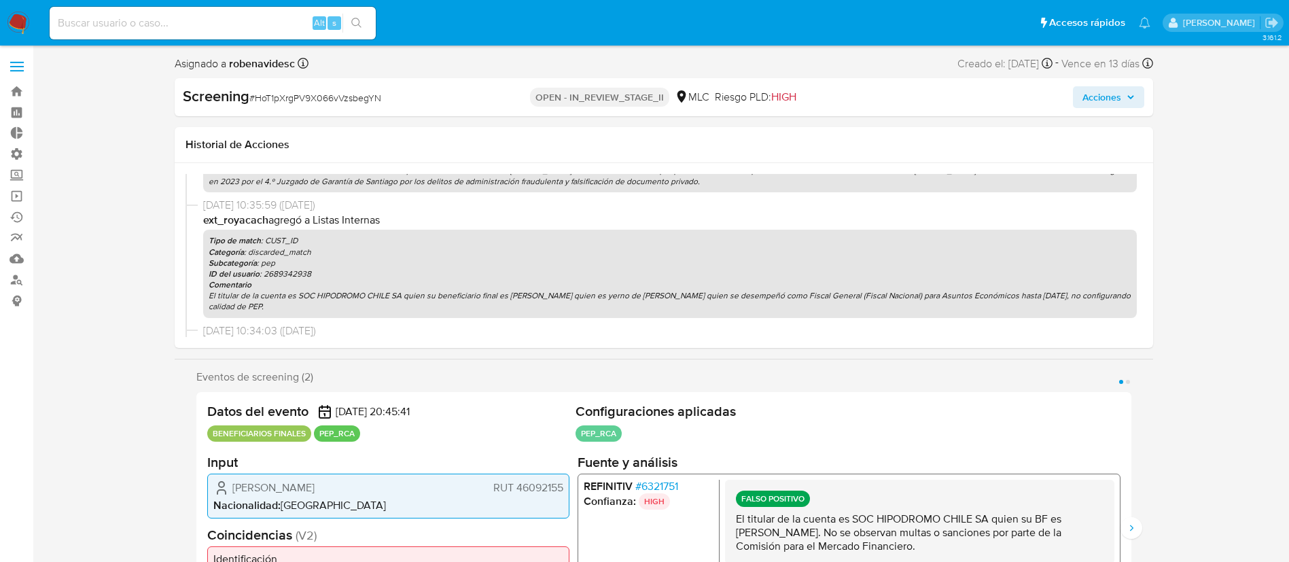
scroll to position [734, 0]
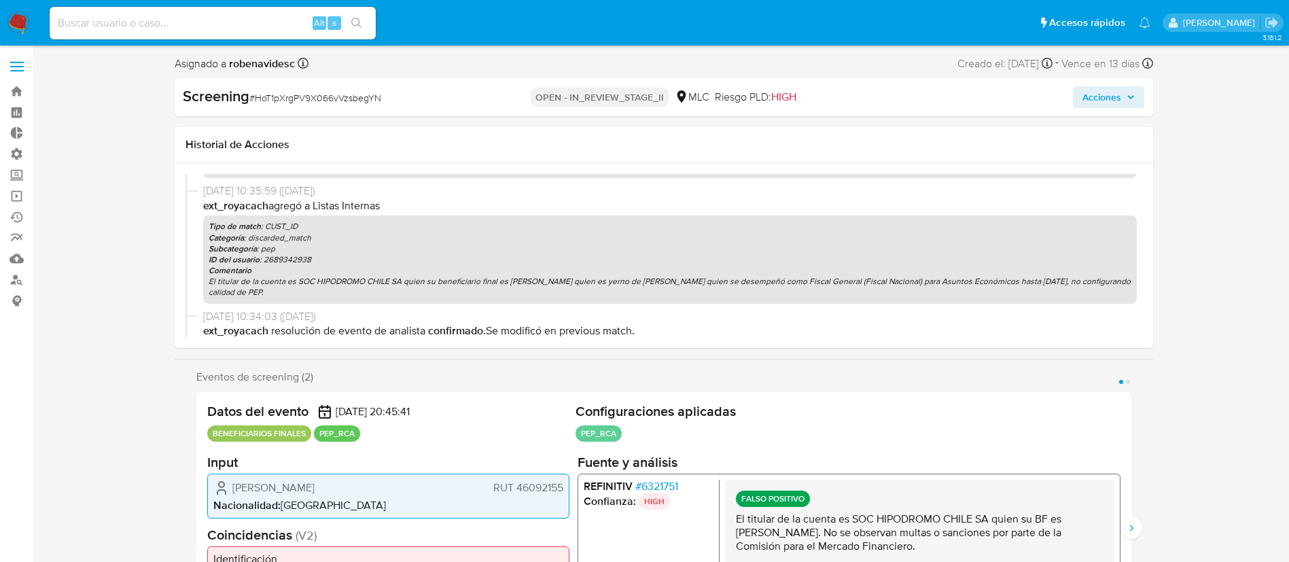
click at [859, 102] on span "Acciones" at bounding box center [1101, 97] width 39 height 22
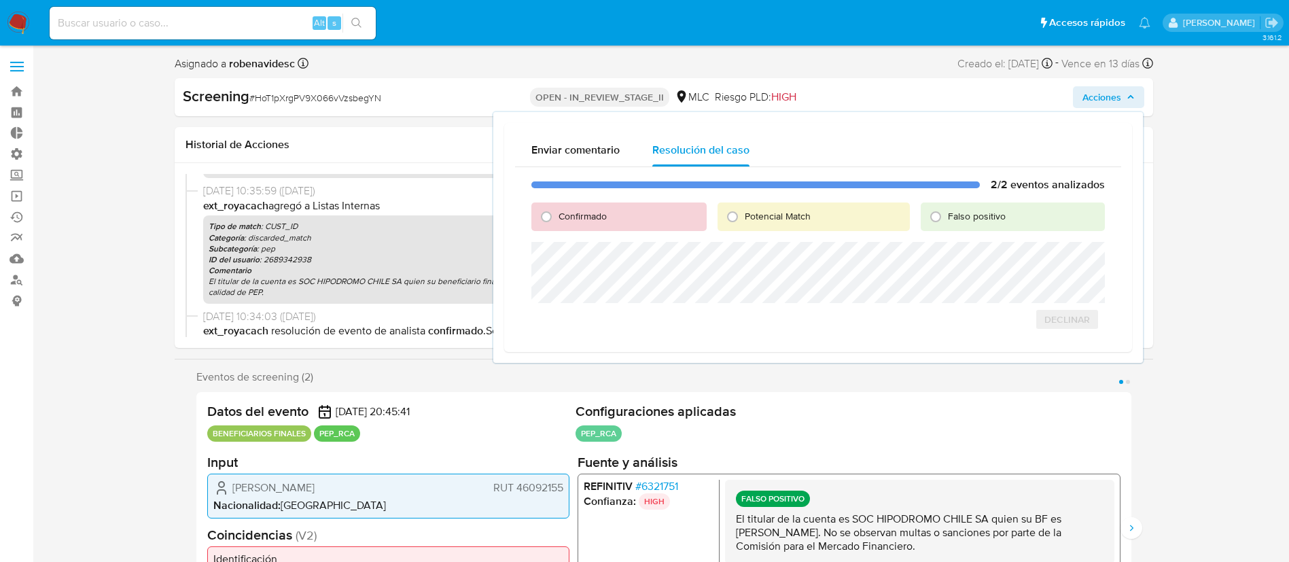
click at [573, 218] on span "Confirmado" at bounding box center [582, 216] width 48 height 14
click at [557, 218] on input "Confirmado" at bounding box center [546, 217] width 22 height 22
radio input "true"
click at [859, 338] on span "Cerrar Caso" at bounding box center [1056, 334] width 65 height 19
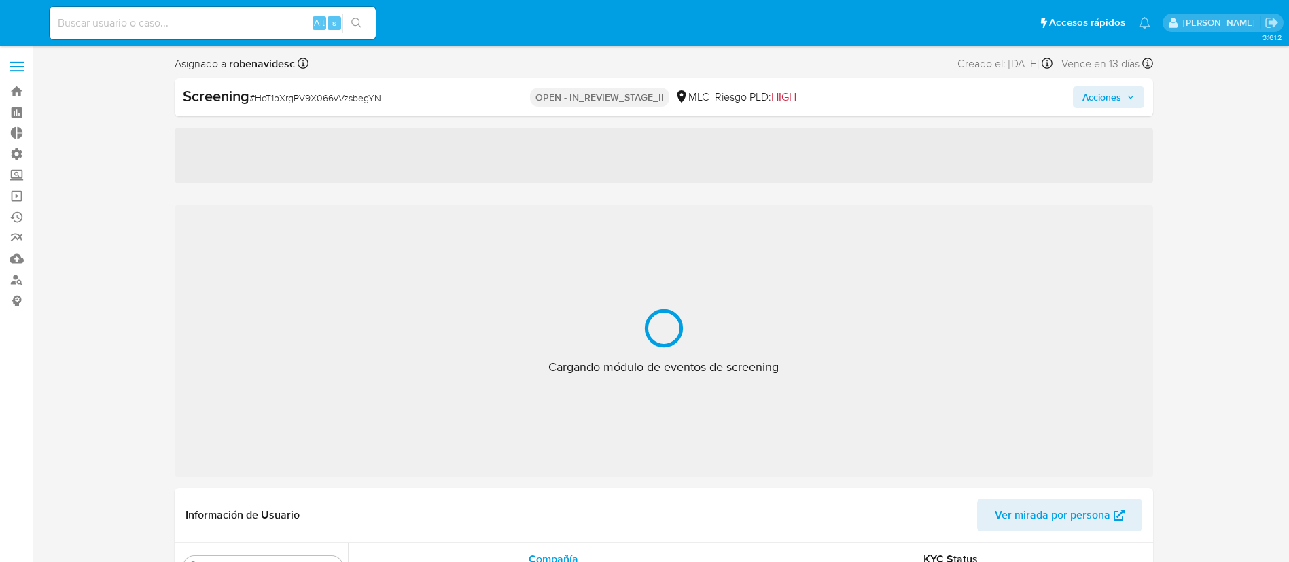
select select "10"
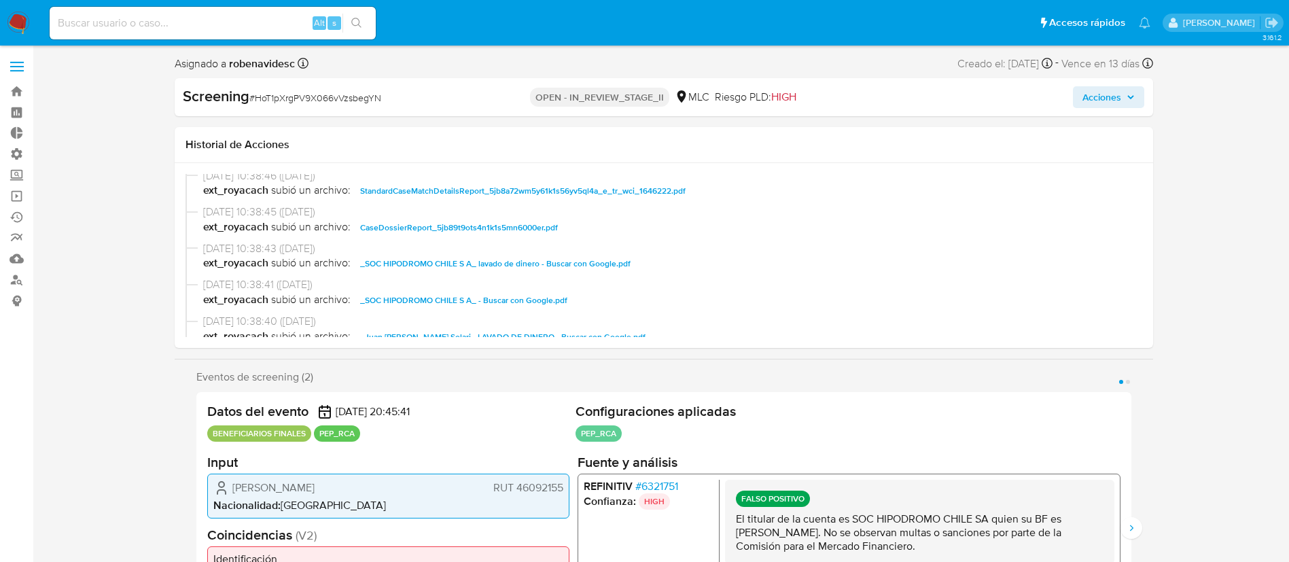
scroll to position [439, 0]
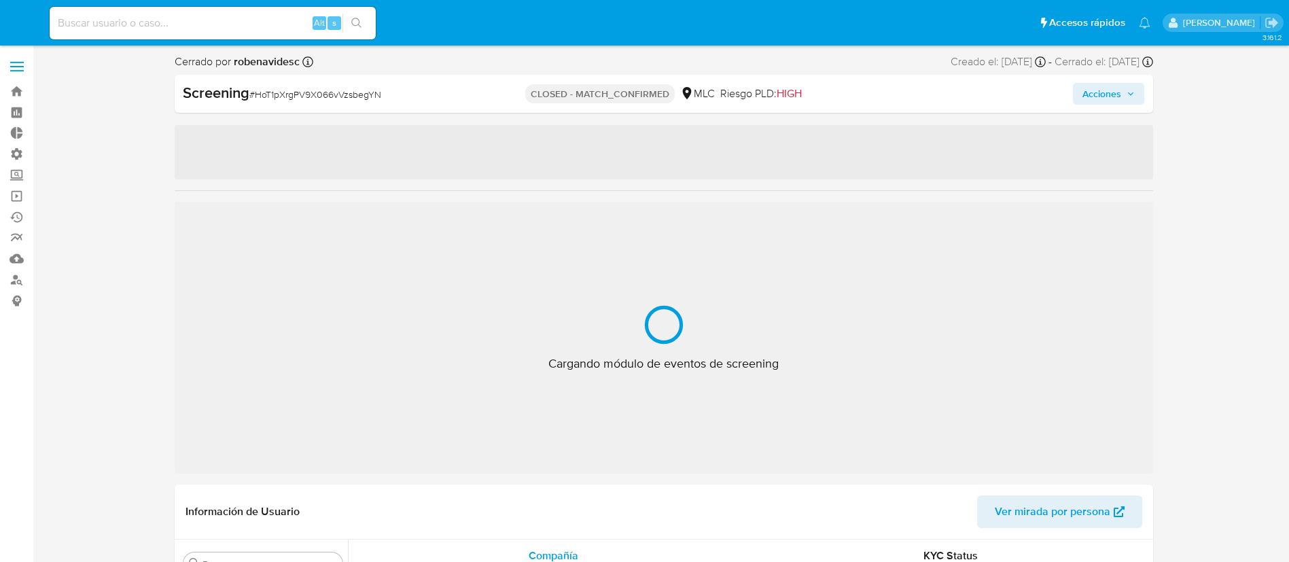
select select "10"
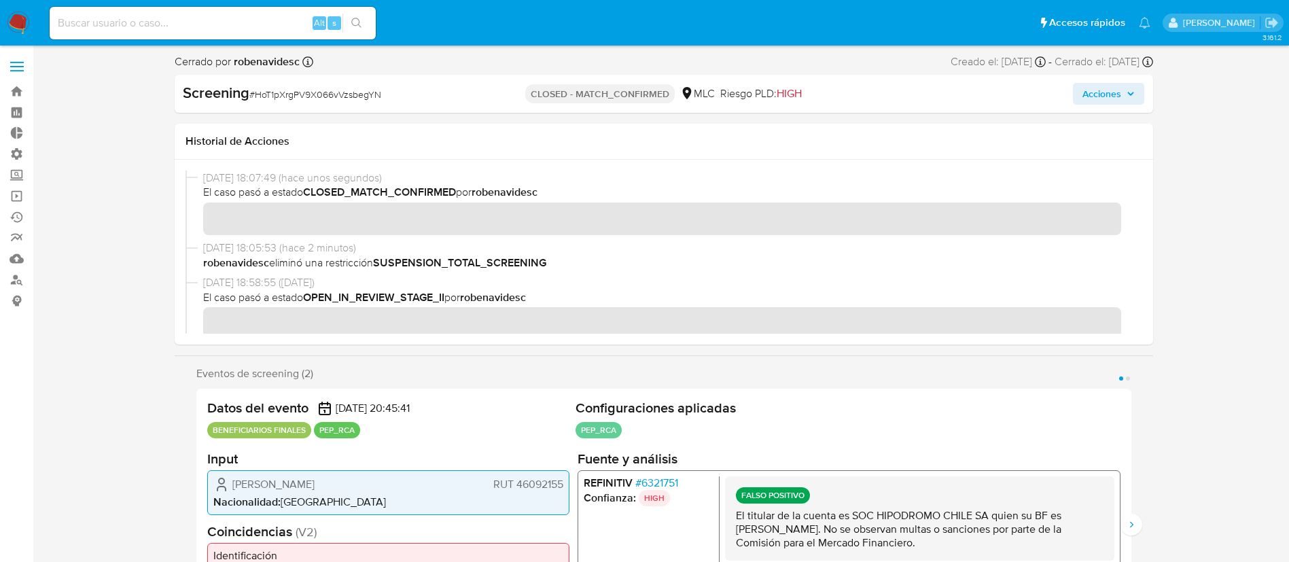
scroll to position [639, 0]
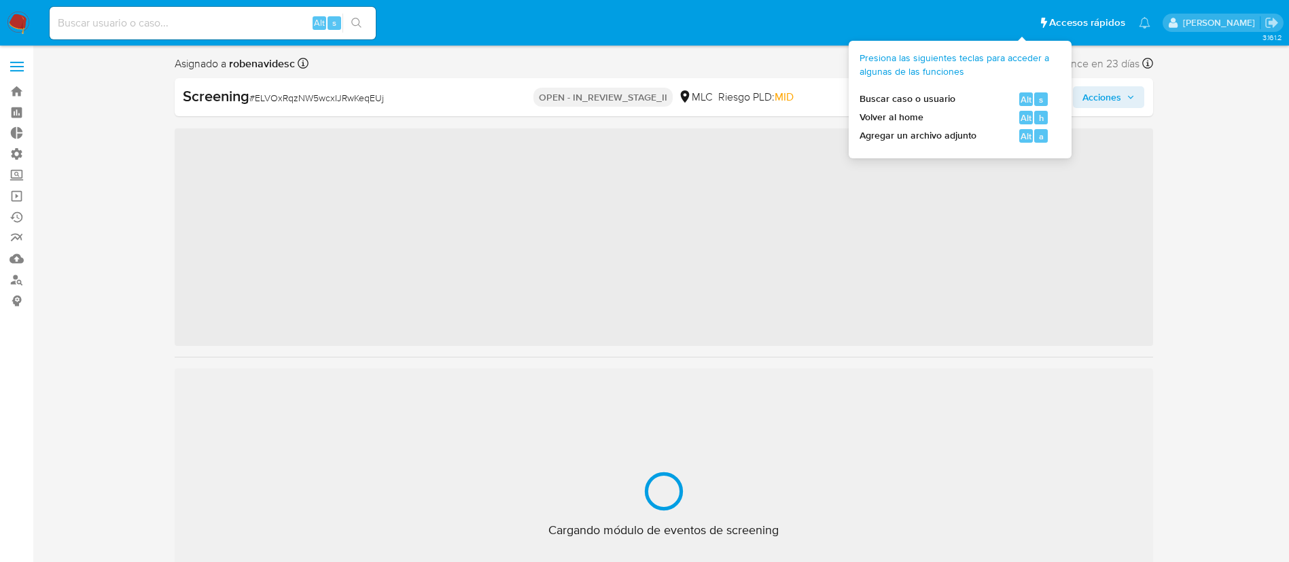
scroll to position [639, 0]
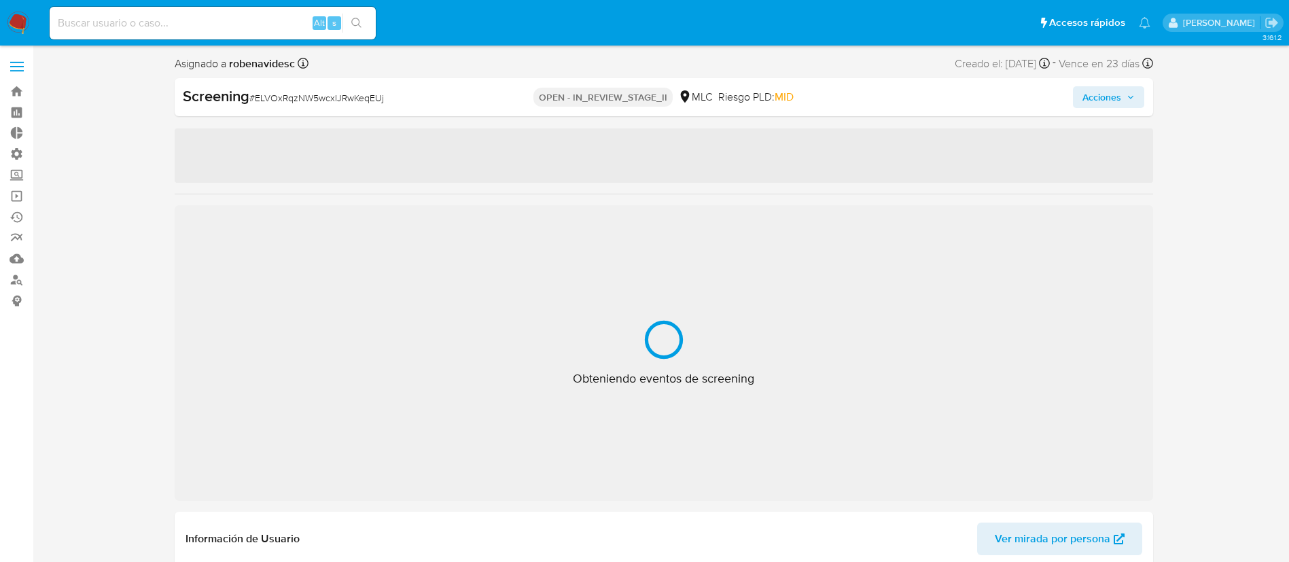
select select "10"
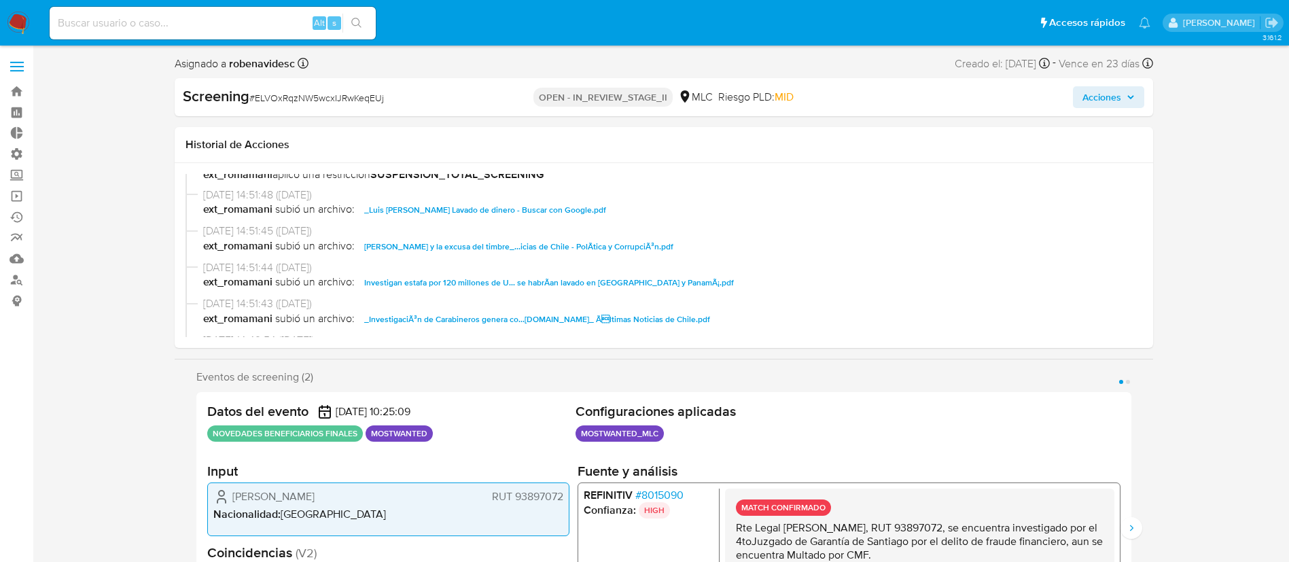
scroll to position [230, 0]
click at [606, 206] on span "_Luis [PERSON_NAME] Lavado de dinero - Buscar con Google.pdf" at bounding box center [485, 209] width 242 height 16
click at [622, 245] on span "[PERSON_NAME] y la excusa del timbre_...icias de Chile - PolÃ­tica y CorrupciÃ³…" at bounding box center [518, 246] width 309 height 16
click at [620, 285] on span "Investigan estafa por 120 millones de U... se habrÃ­an lavado en [GEOGRAPHIC_DA…" at bounding box center [549, 282] width 370 height 16
click at [623, 314] on span "_InvestigaciÃ³n de Carabineros genera co...[DOMAIN_NAME]_ Ãltimas Noticias de …" at bounding box center [537, 318] width 346 height 16
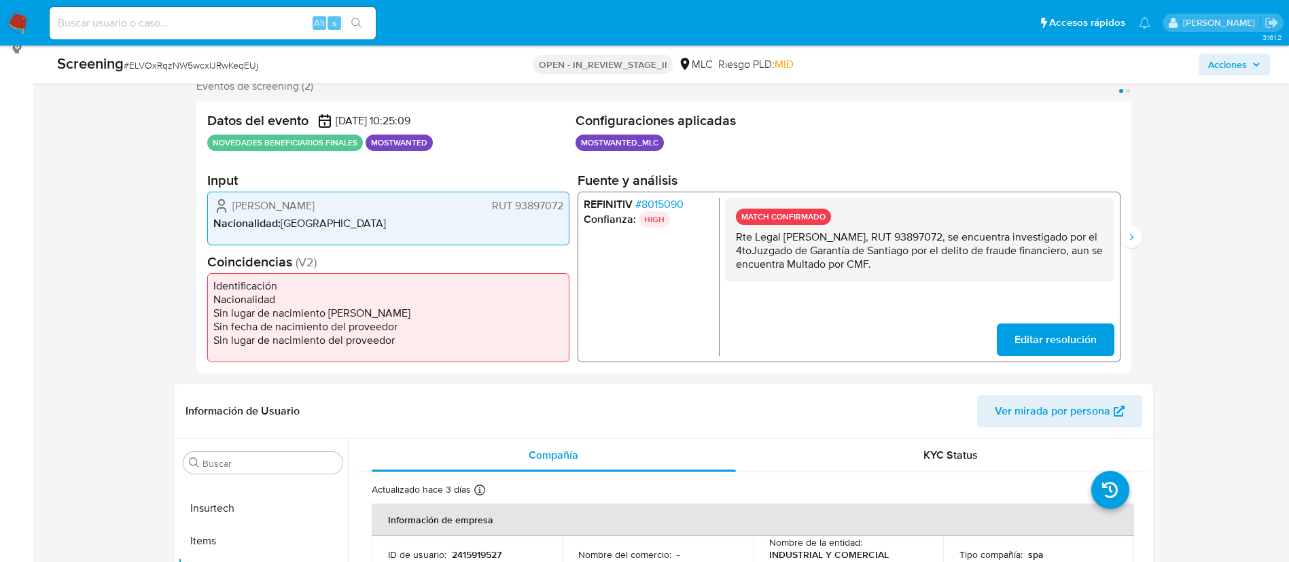
scroll to position [264, 0]
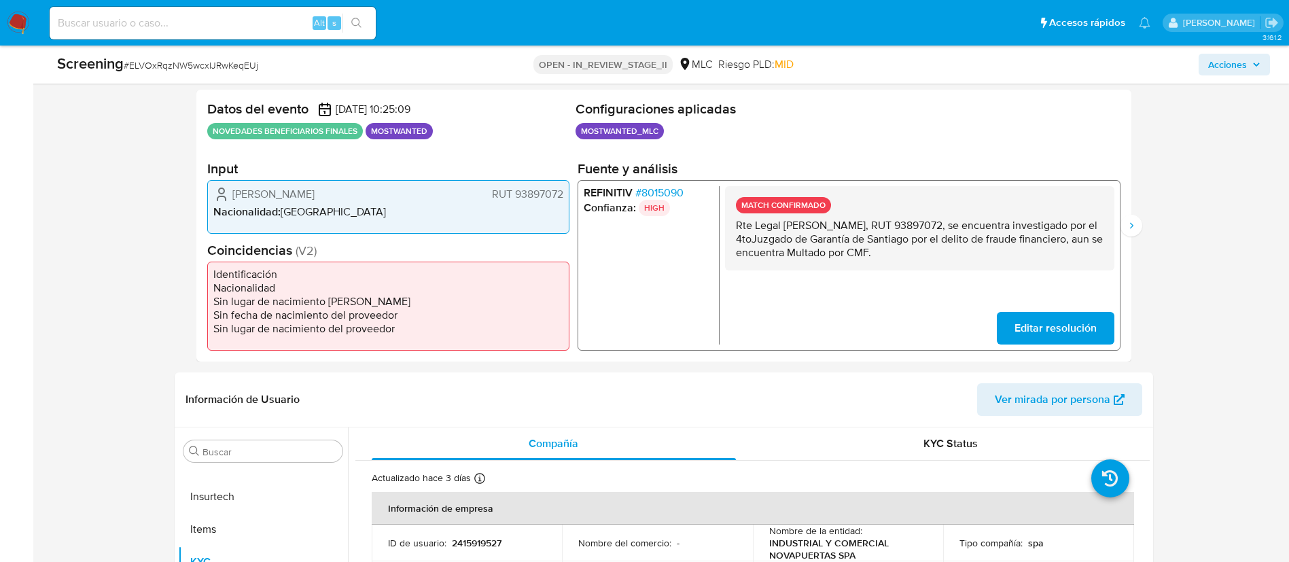
click at [677, 194] on span "# 8015090" at bounding box center [658, 192] width 48 height 14
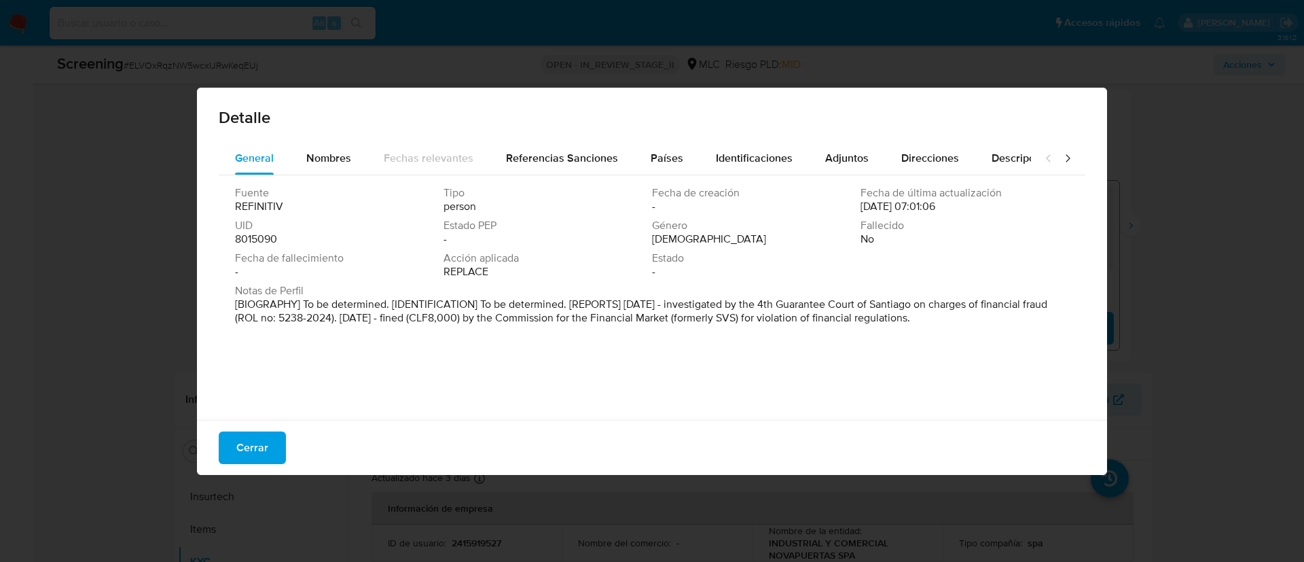
click at [697, 298] on p "[BIOGRAPHY] To be determined. [IDENTIFICATION] To be determined. [REPORTS] [DAT…" at bounding box center [650, 311] width 831 height 27
drag, startPoint x: 330, startPoint y: 313, endPoint x: 497, endPoint y: 318, distance: 166.5
click at [497, 318] on p "[BIOGRAPHY] To be determined. [IDENTIFICATION] To be determined. [REPORTS] [DAT…" at bounding box center [650, 311] width 831 height 27
click at [588, 314] on p "[BIOGRAPHY] To be determined. [IDENTIFICATION] To be determined. [REPORTS] [DAT…" at bounding box center [650, 311] width 831 height 27
click at [266, 441] on span "Cerrar" at bounding box center [252, 448] width 32 height 30
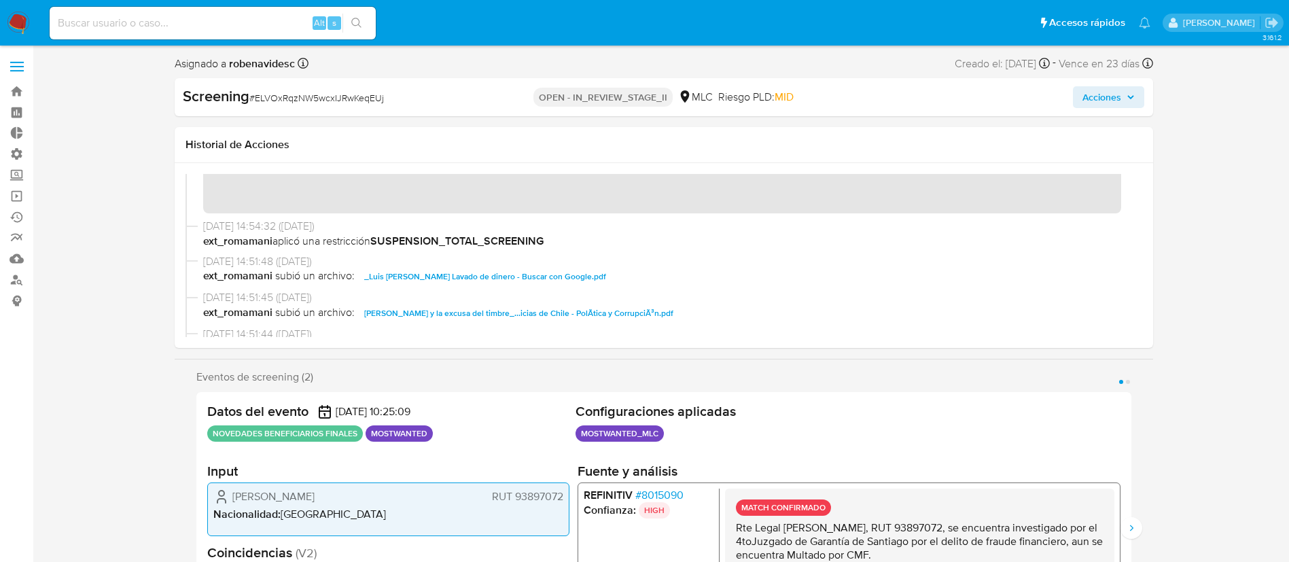
scroll to position [0, 0]
